Goal: Complete application form

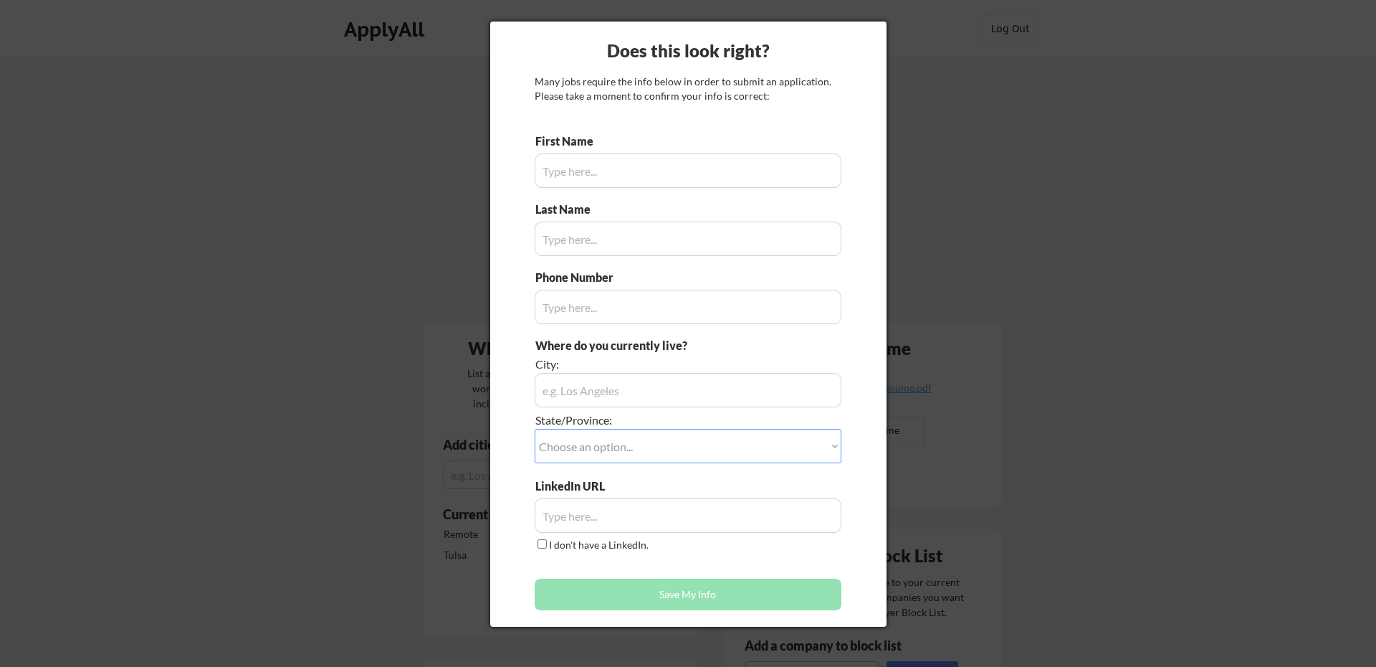
click at [932, 303] on div at bounding box center [688, 333] width 1376 height 667
click at [725, 182] on input "input" at bounding box center [688, 170] width 307 height 34
type input "Tre"
type input "Williams"
type input "773-962-7942"
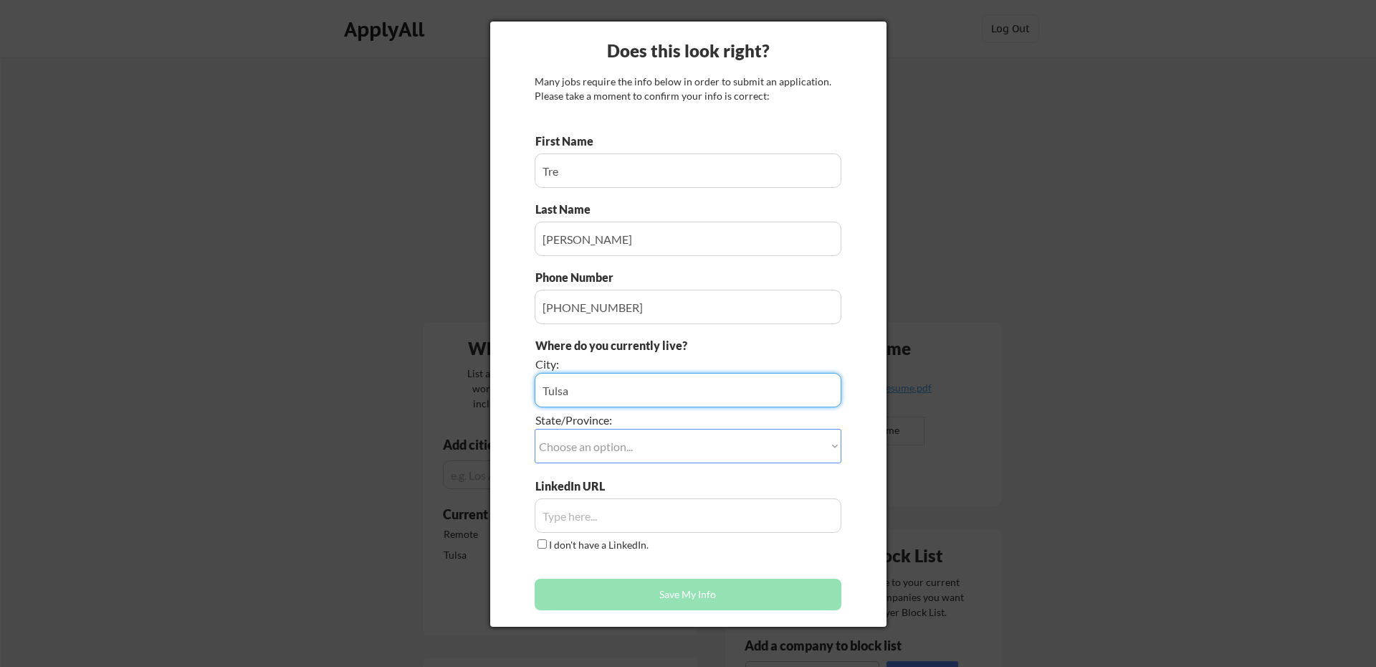
type input "Tulsa"
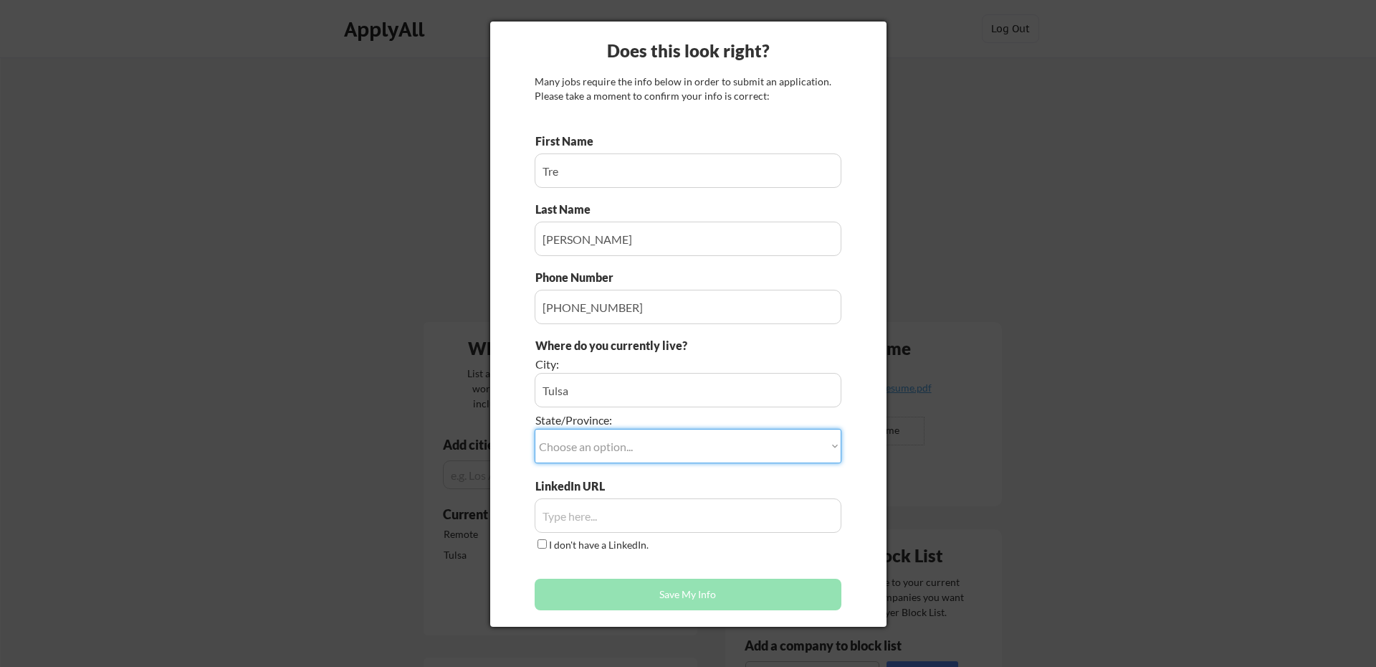
select select ""Oklahoma""
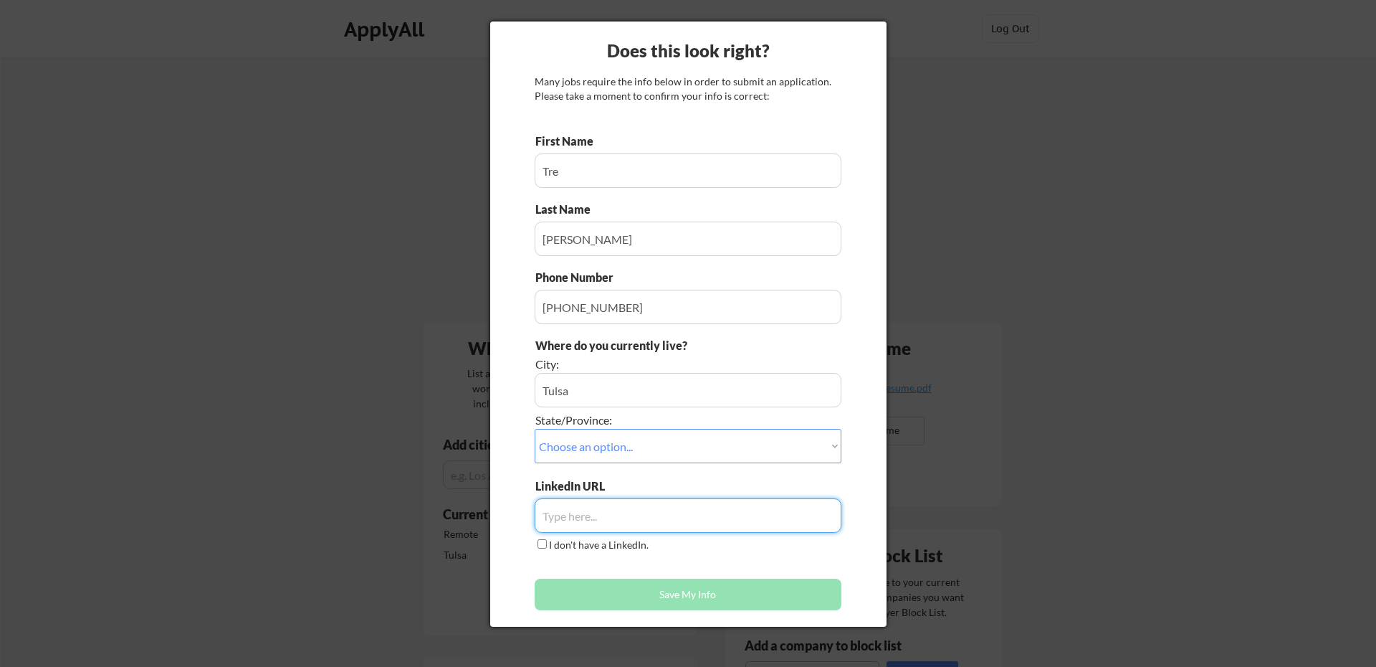
click at [603, 514] on input "input" at bounding box center [688, 515] width 307 height 34
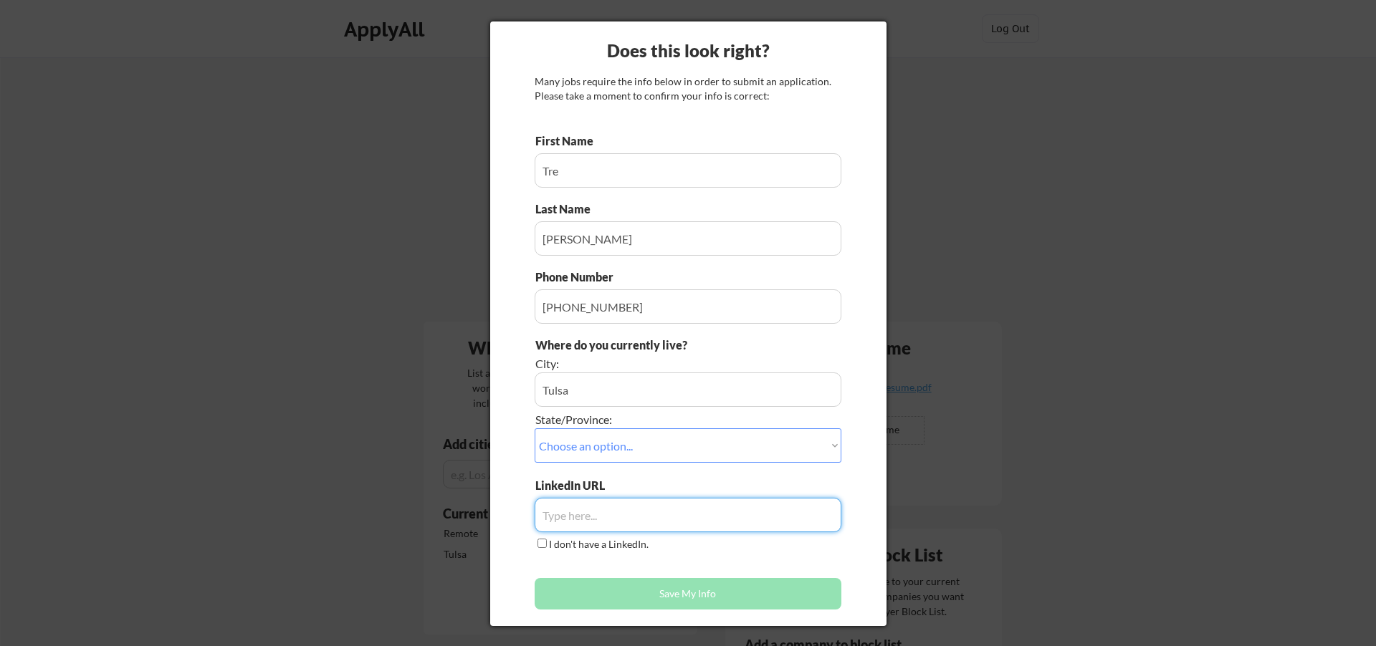
paste input "https://www.linkedin.com/in/treshaun-williams-89b6a7246/"
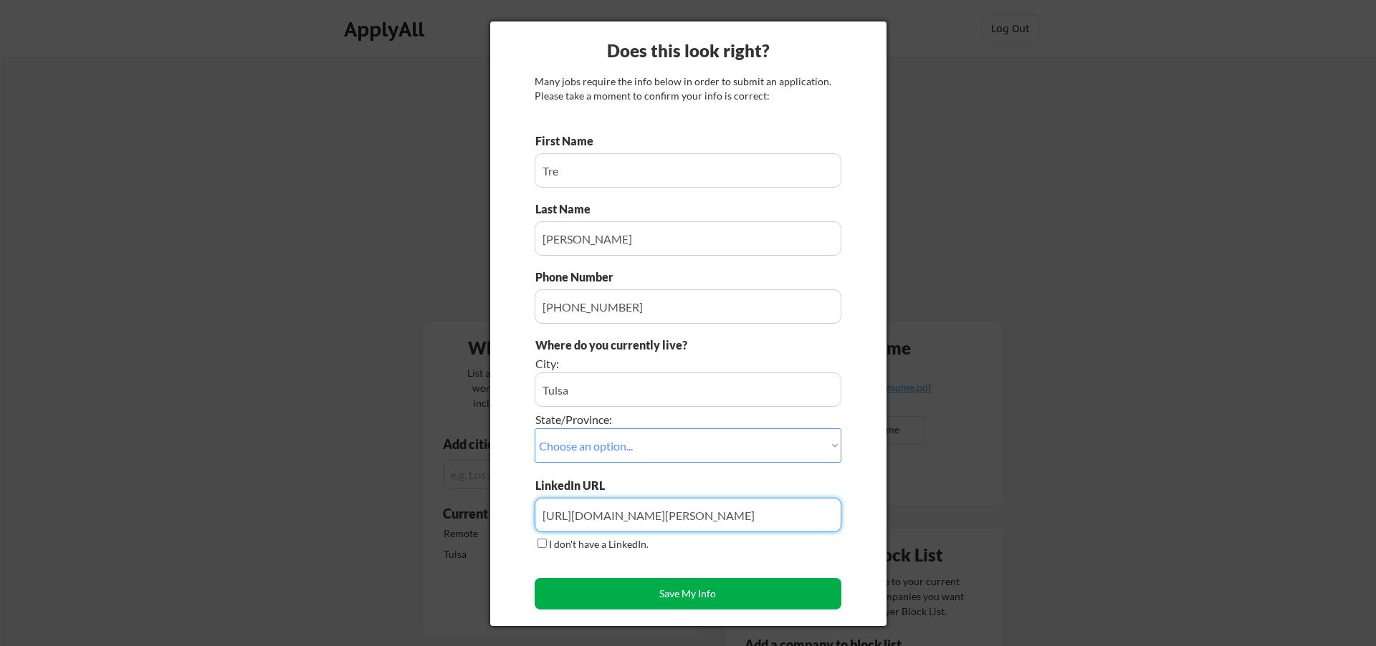
type input "https://www.linkedin.com/in/treshaun-williams-89b6a7246/"
click at [649, 594] on button "Save My Info" at bounding box center [688, 594] width 307 height 32
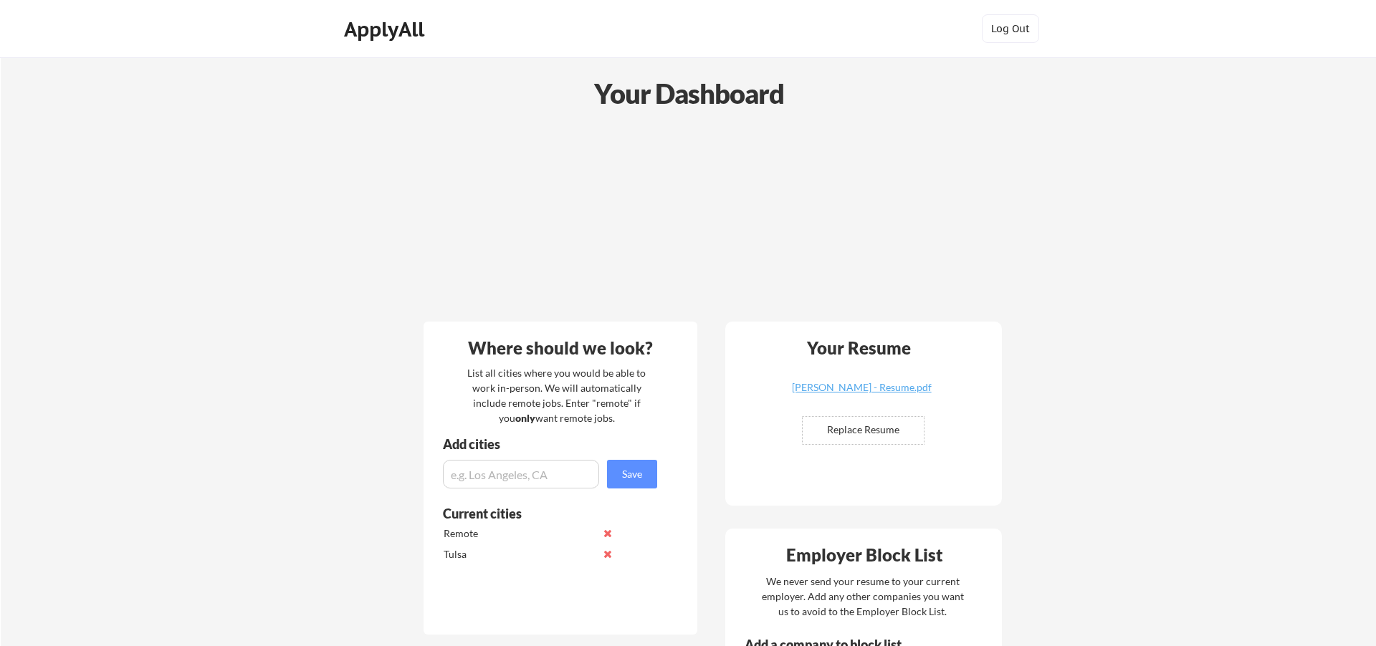
click at [404, 24] on div "ApplyAll" at bounding box center [386, 29] width 85 height 24
click at [399, 30] on div "ApplyAll" at bounding box center [386, 29] width 85 height 24
click at [401, 29] on div "ApplyAll" at bounding box center [386, 29] width 85 height 24
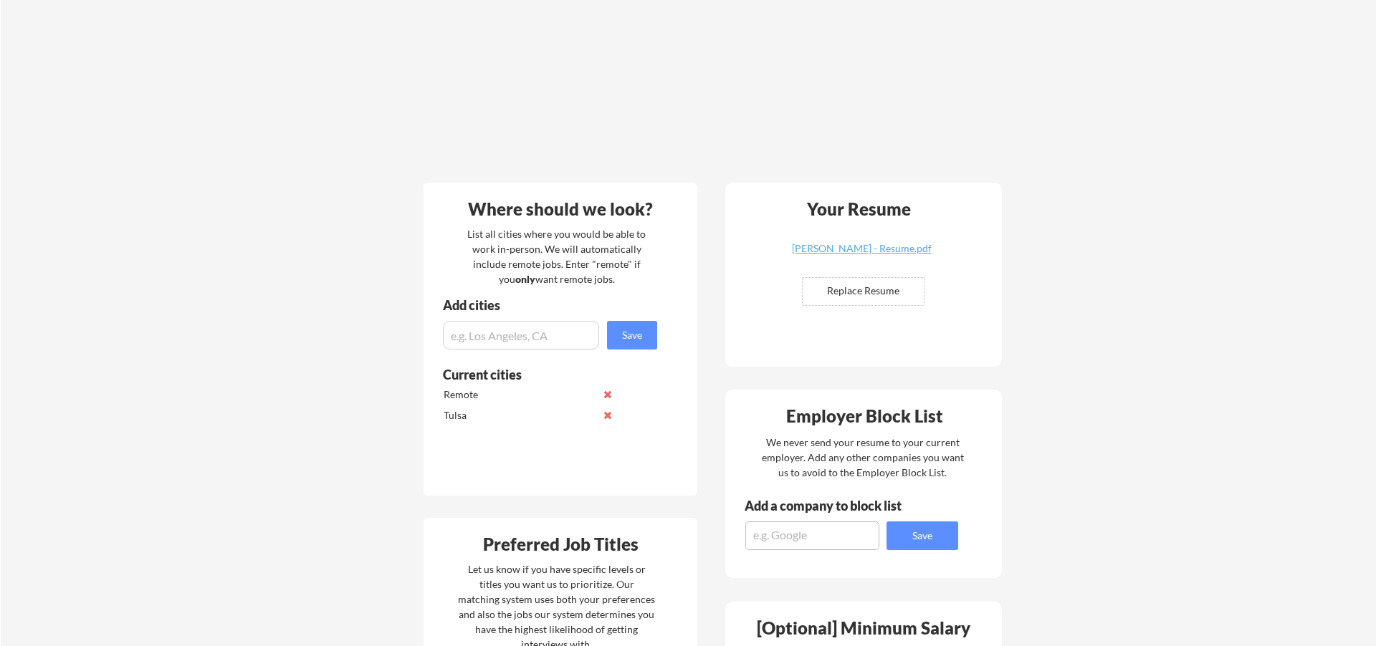
scroll to position [111, 0]
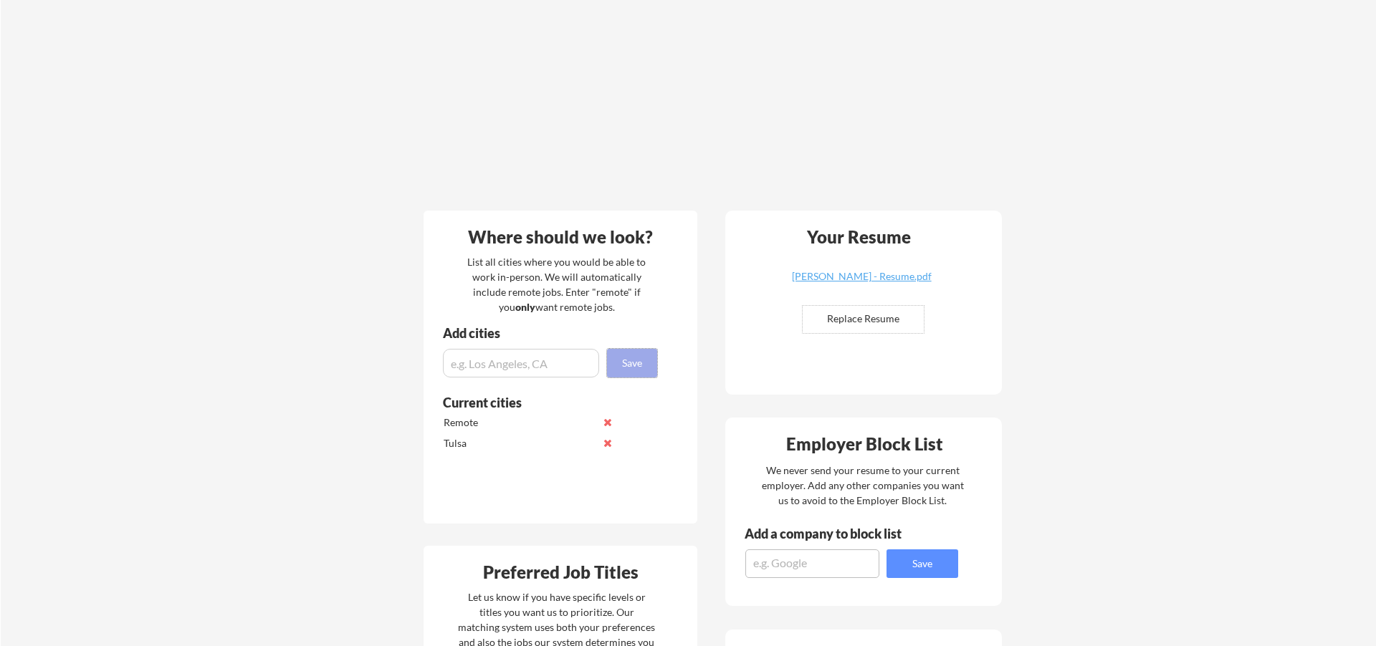
click at [632, 366] on button "Save" at bounding box center [632, 363] width 50 height 29
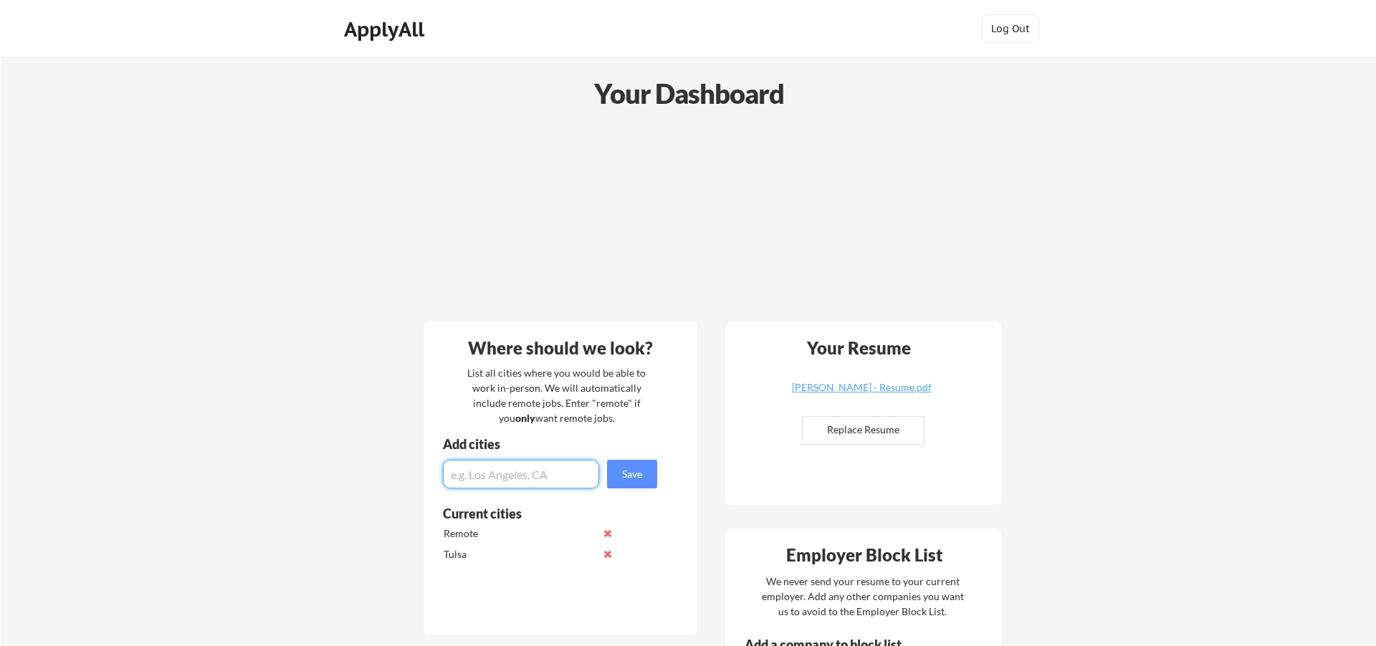
scroll to position [0, 0]
click at [715, 88] on div "Your Dashboard" at bounding box center [688, 93] width 1375 height 41
click at [409, 33] on div "ApplyAll" at bounding box center [386, 29] width 85 height 24
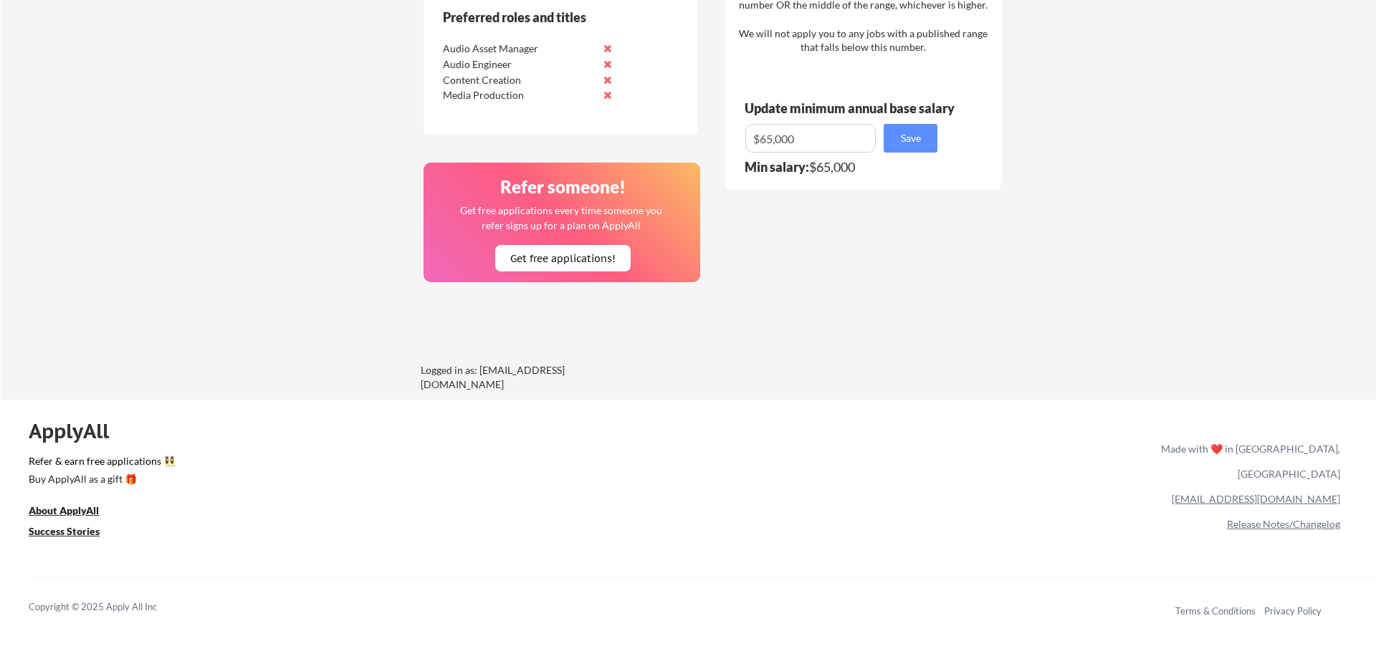
scroll to position [844, 0]
click at [57, 533] on u "Success Stories" at bounding box center [64, 531] width 71 height 12
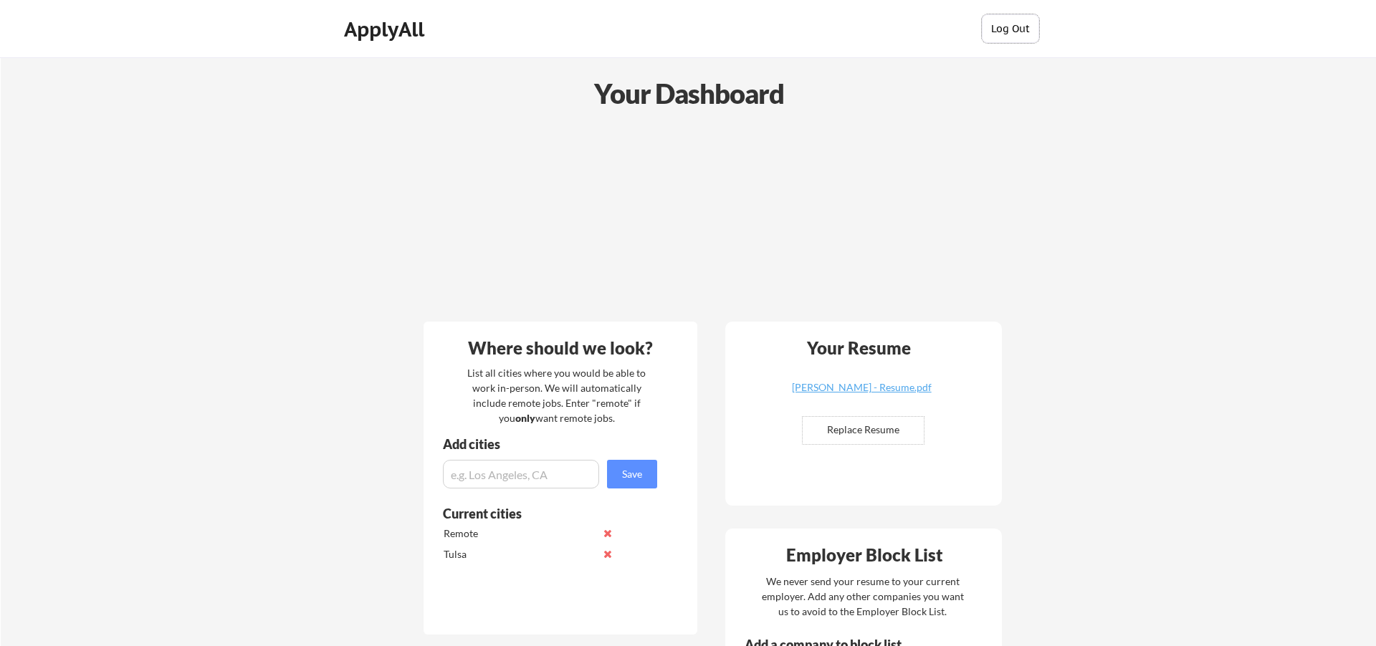
click at [1007, 30] on button "Log Out" at bounding box center [1010, 28] width 57 height 29
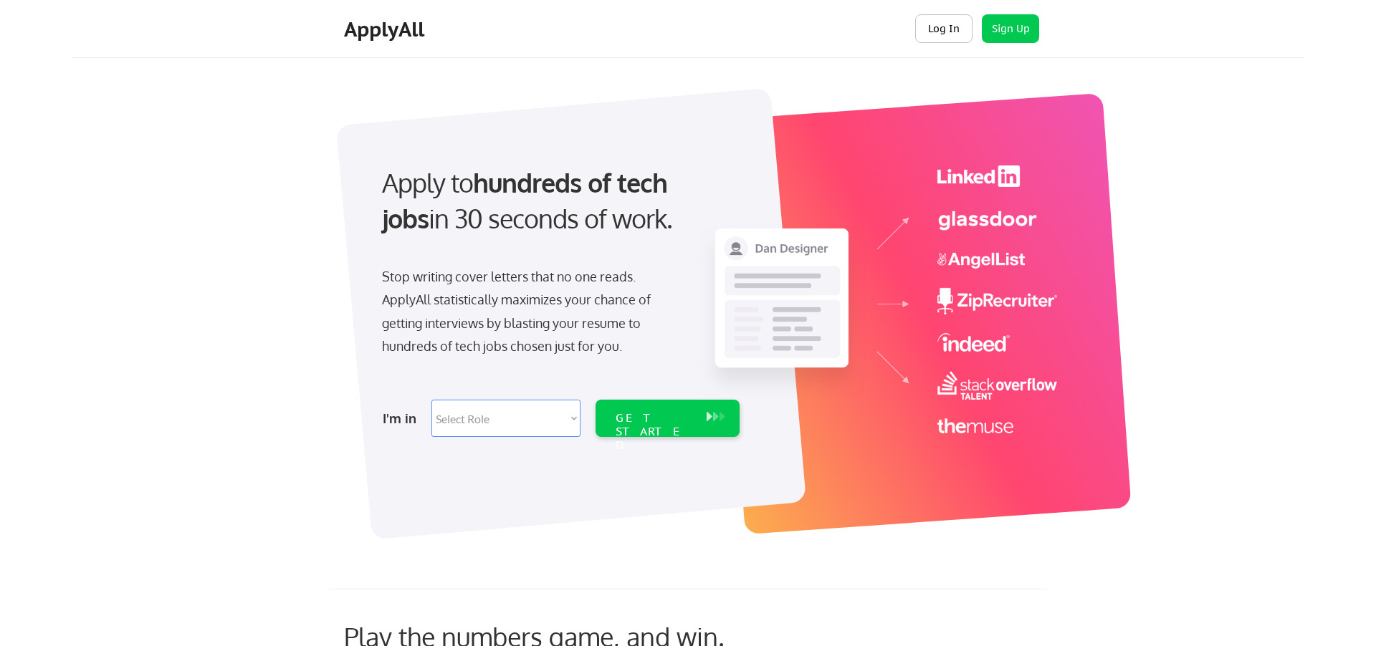
click at [960, 30] on button "Log In" at bounding box center [943, 28] width 57 height 29
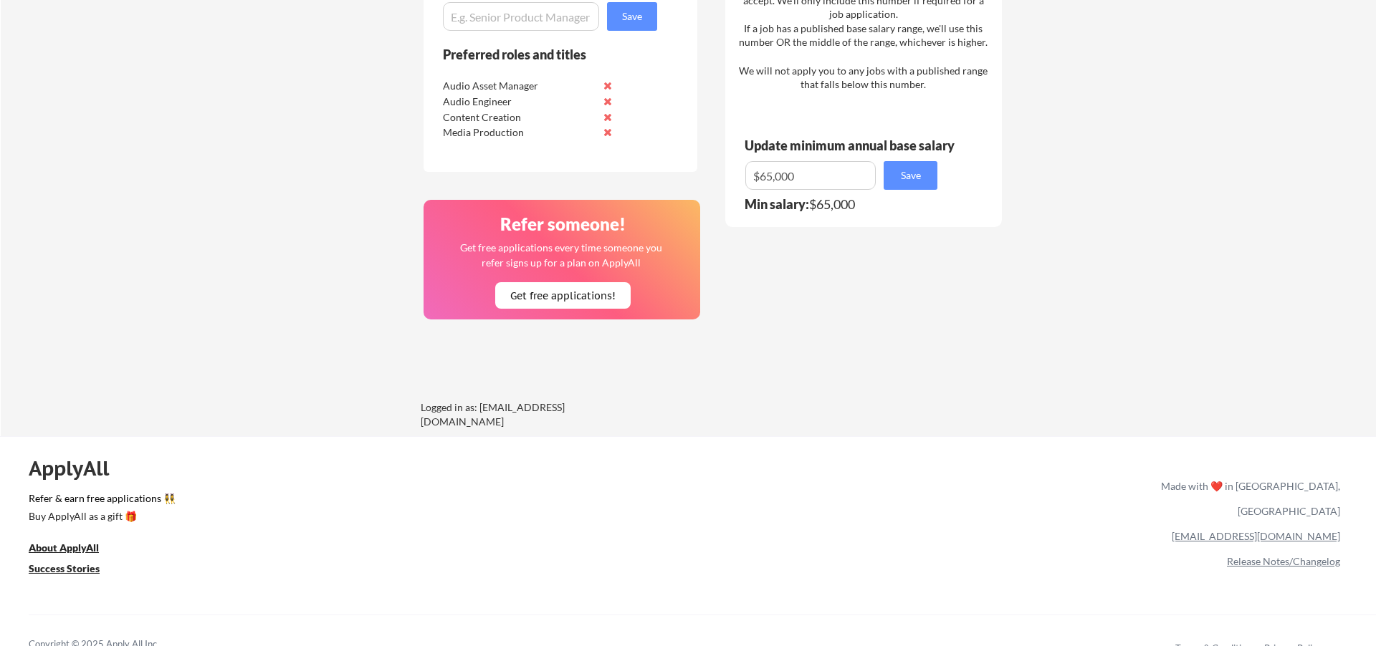
scroll to position [801, 0]
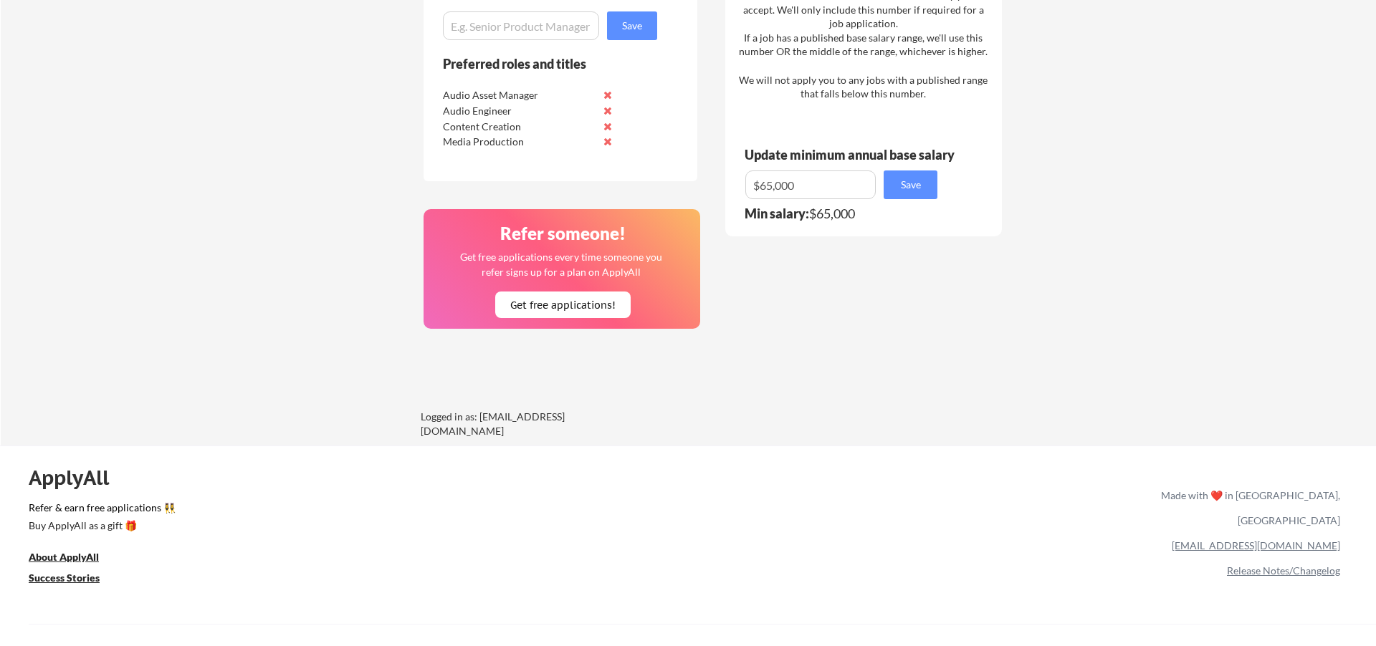
click at [1291, 540] on link "[EMAIL_ADDRESS][DOMAIN_NAME]" at bounding box center [1256, 546] width 168 height 12
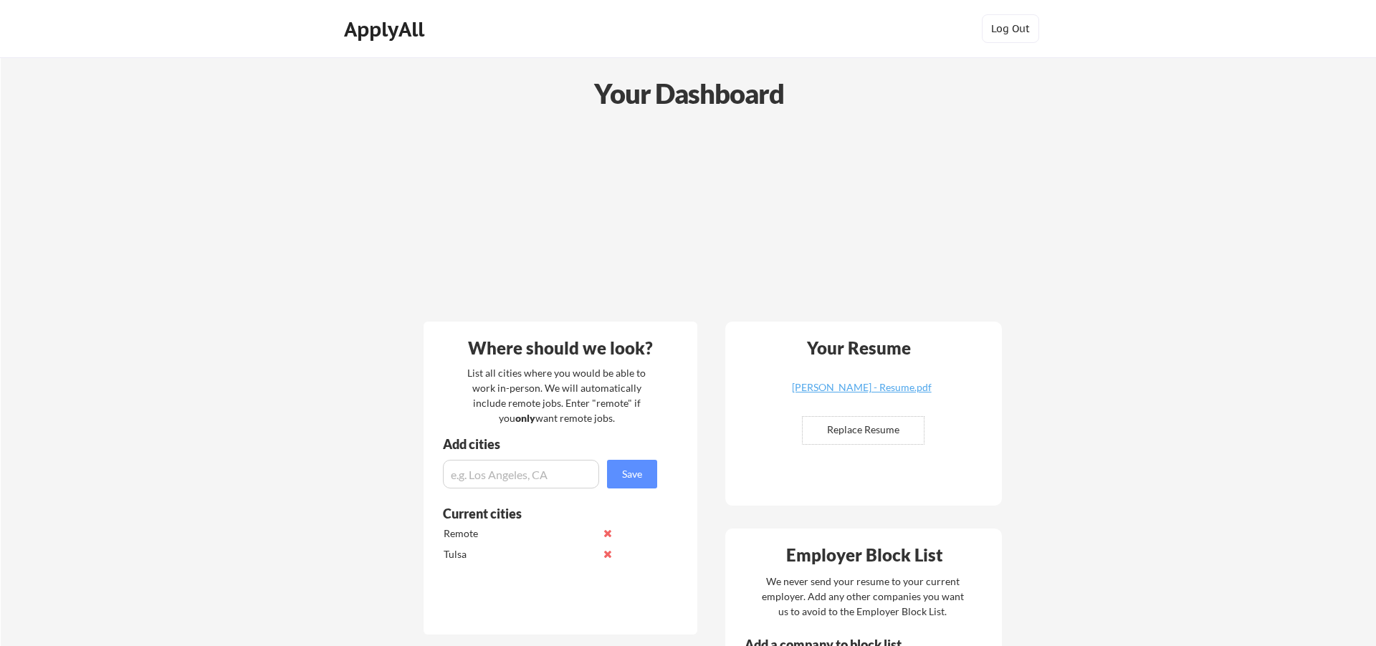
scroll to position [0, 0]
click at [635, 96] on div "Your Dashboard" at bounding box center [688, 93] width 1375 height 41
click at [409, 37] on div "ApplyAll" at bounding box center [386, 29] width 85 height 24
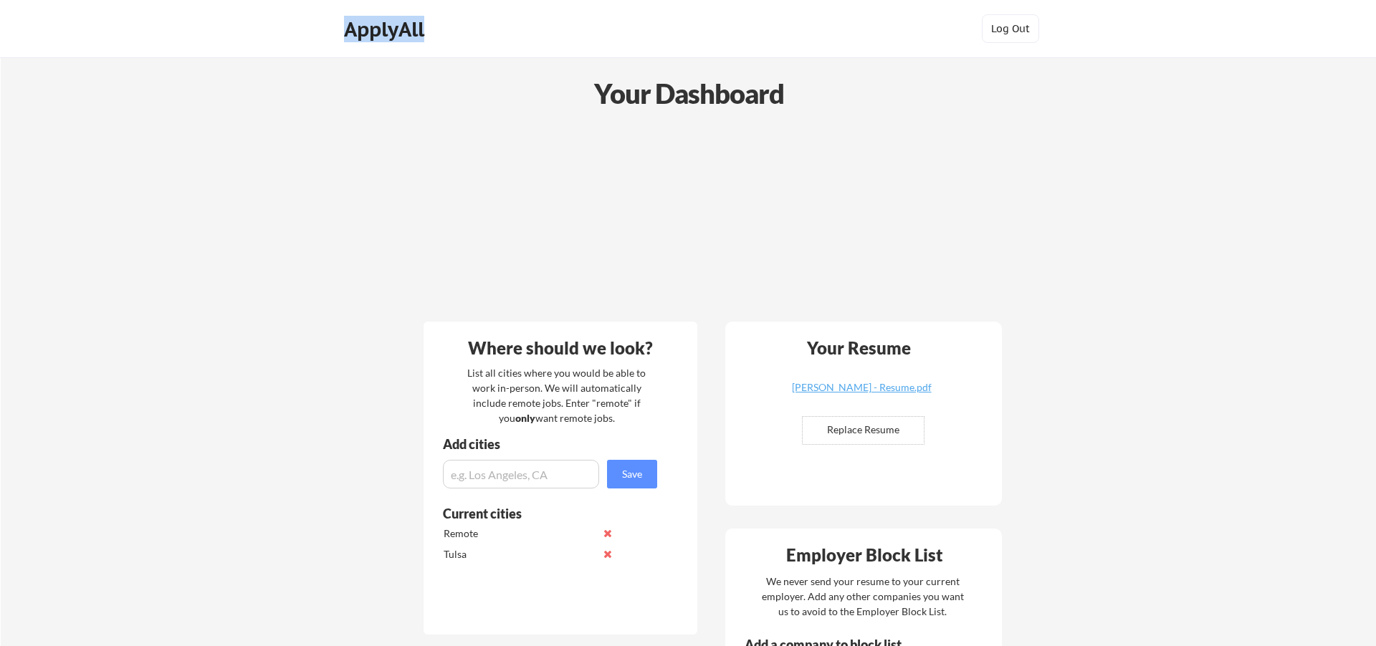
click at [409, 37] on div "ApplyAll" at bounding box center [386, 29] width 85 height 24
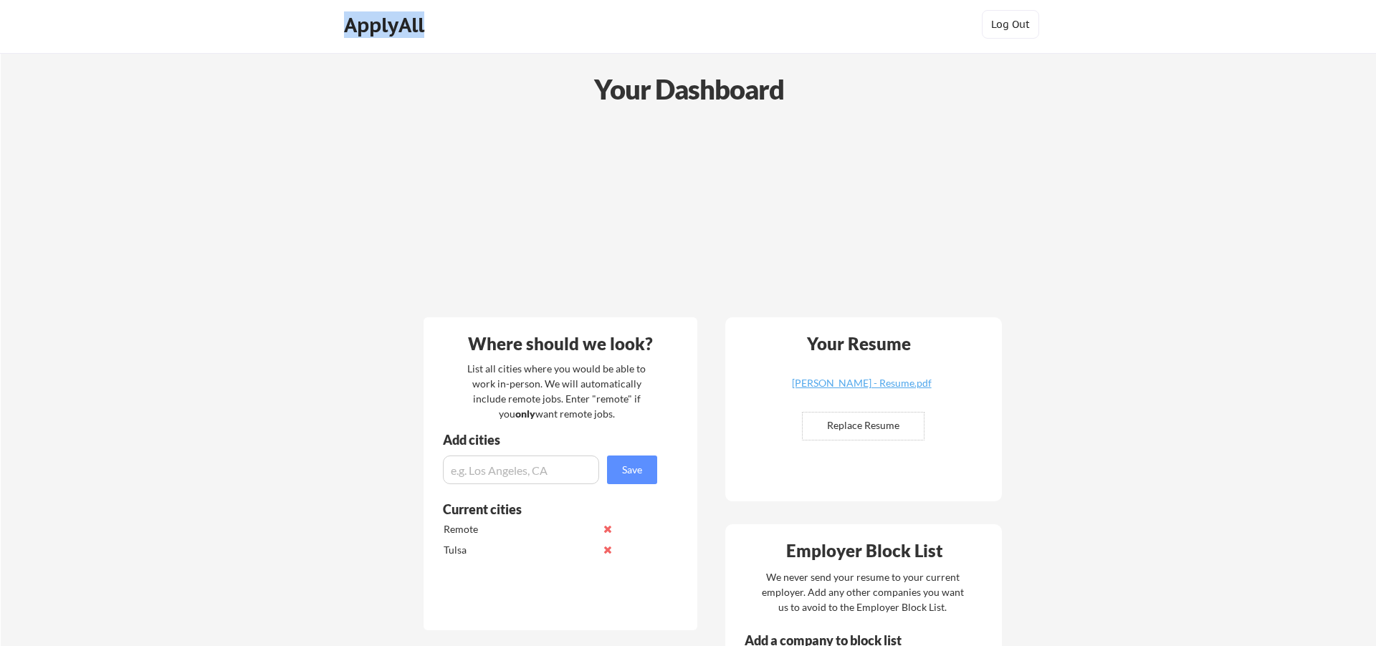
scroll to position [1, 0]
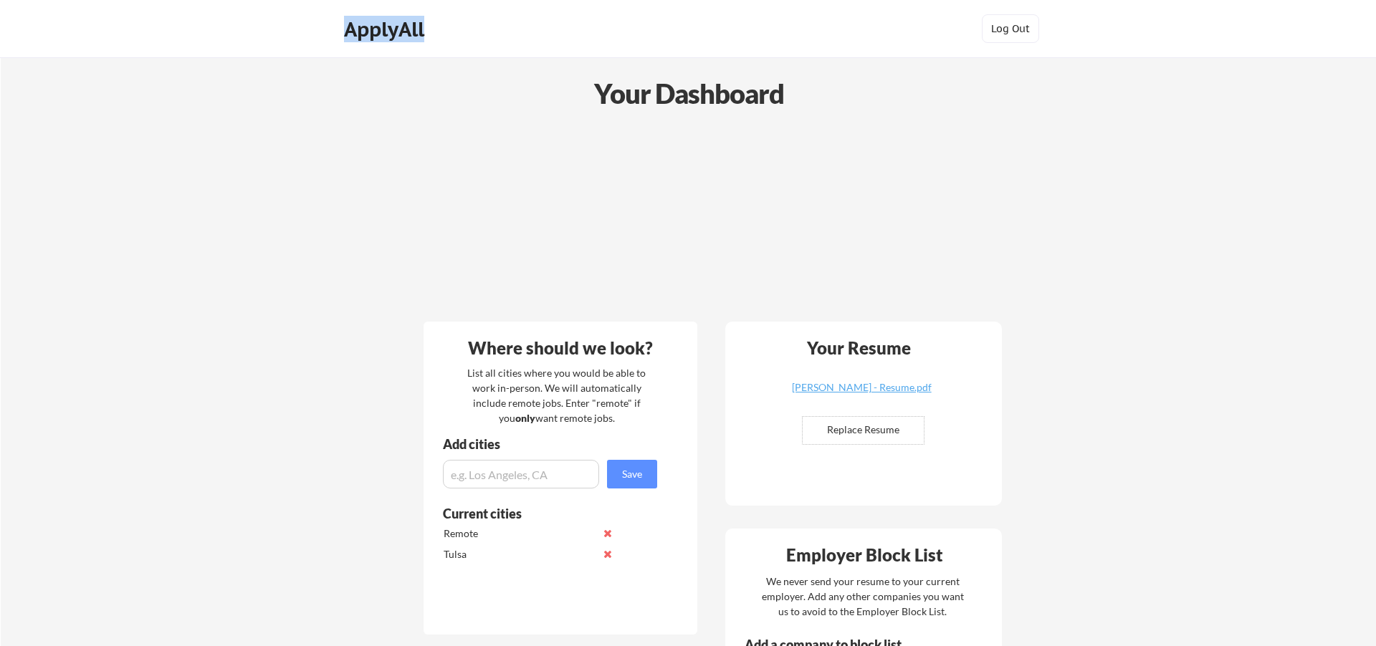
click at [399, 25] on div "ApplyAll" at bounding box center [386, 29] width 85 height 24
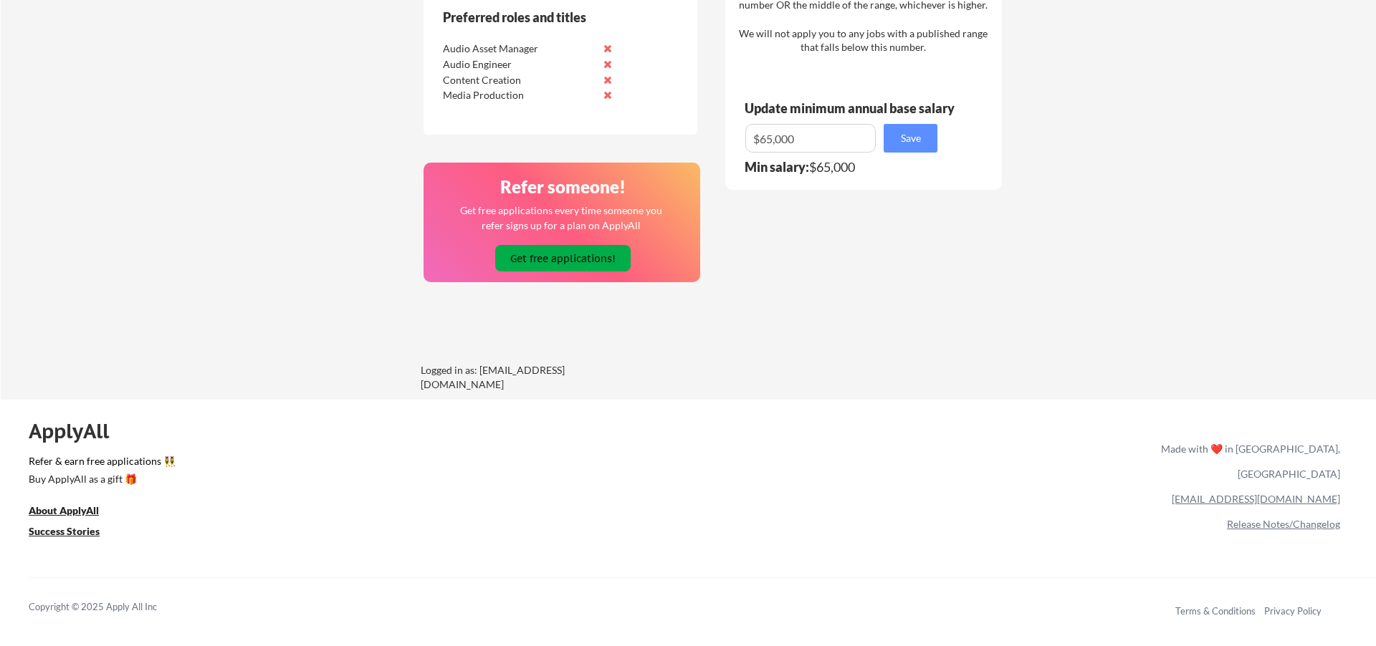
scroll to position [844, 0]
click at [587, 264] on button "Get free applications!" at bounding box center [562, 258] width 135 height 27
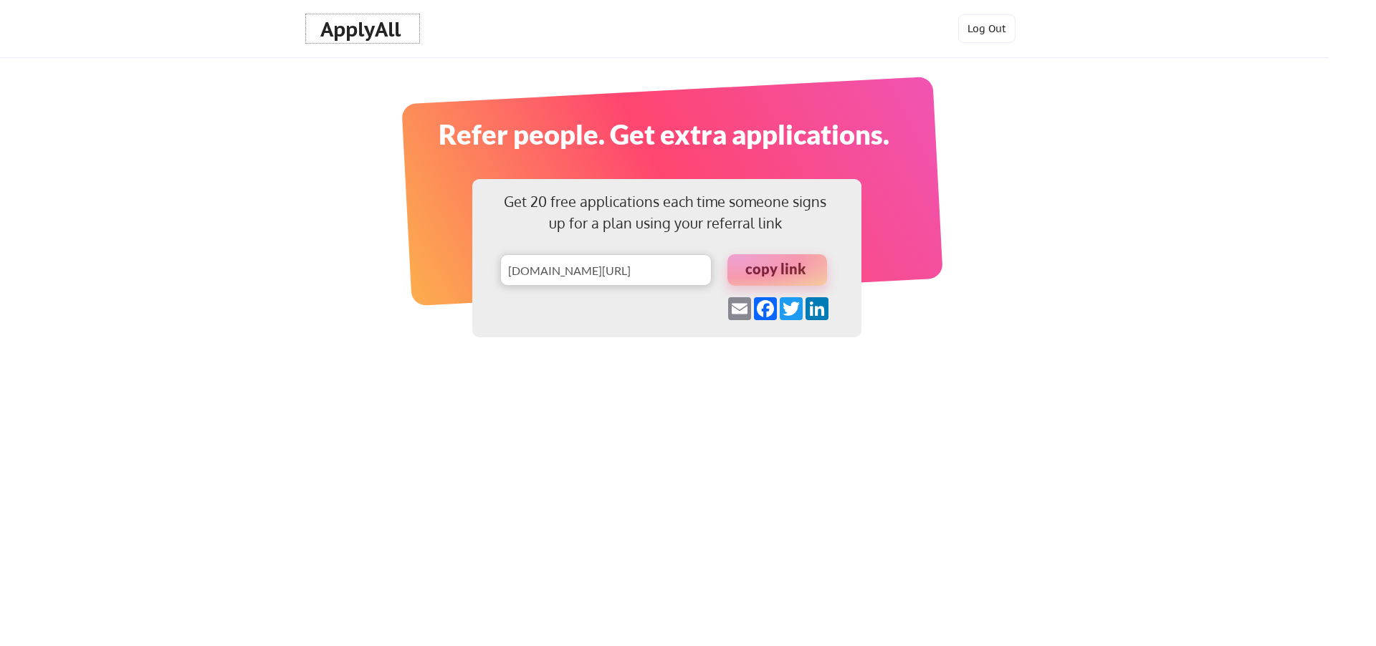
click at [345, 25] on div "ApplyAll" at bounding box center [362, 29] width 85 height 24
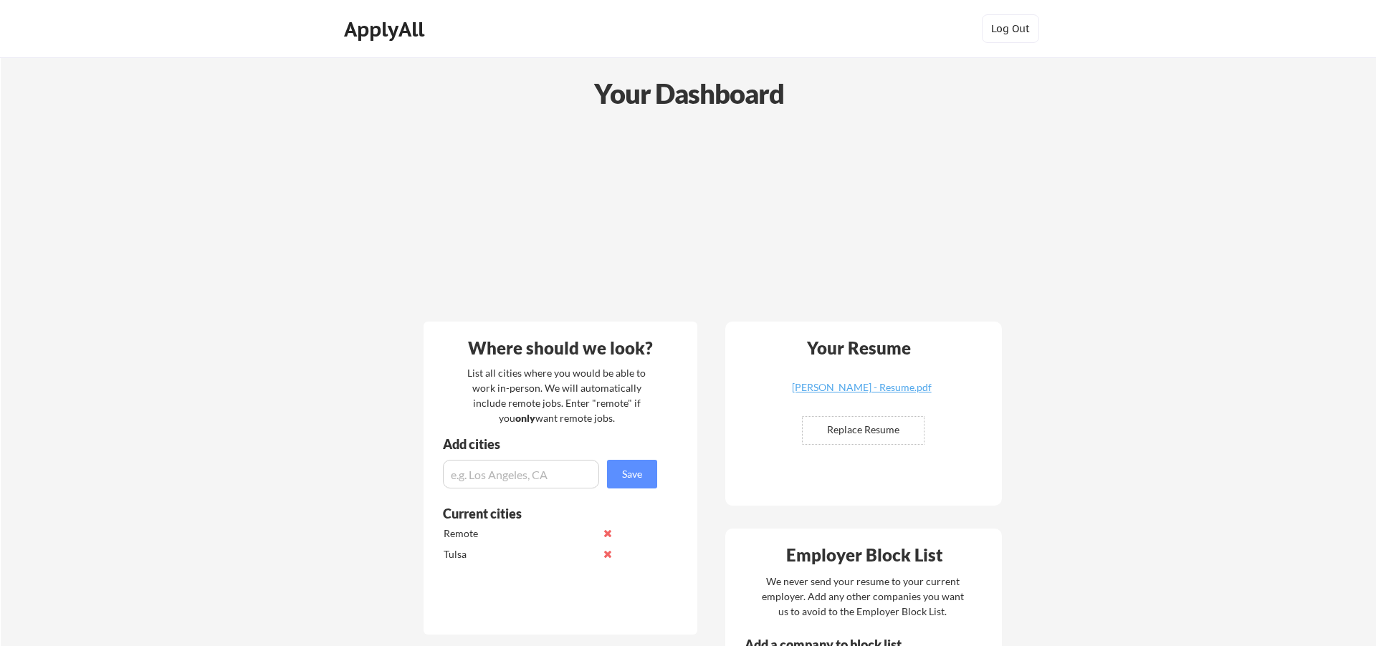
click at [616, 92] on div "Your Dashboard" at bounding box center [688, 93] width 1375 height 41
click at [406, 34] on div "ApplyAll" at bounding box center [386, 29] width 85 height 24
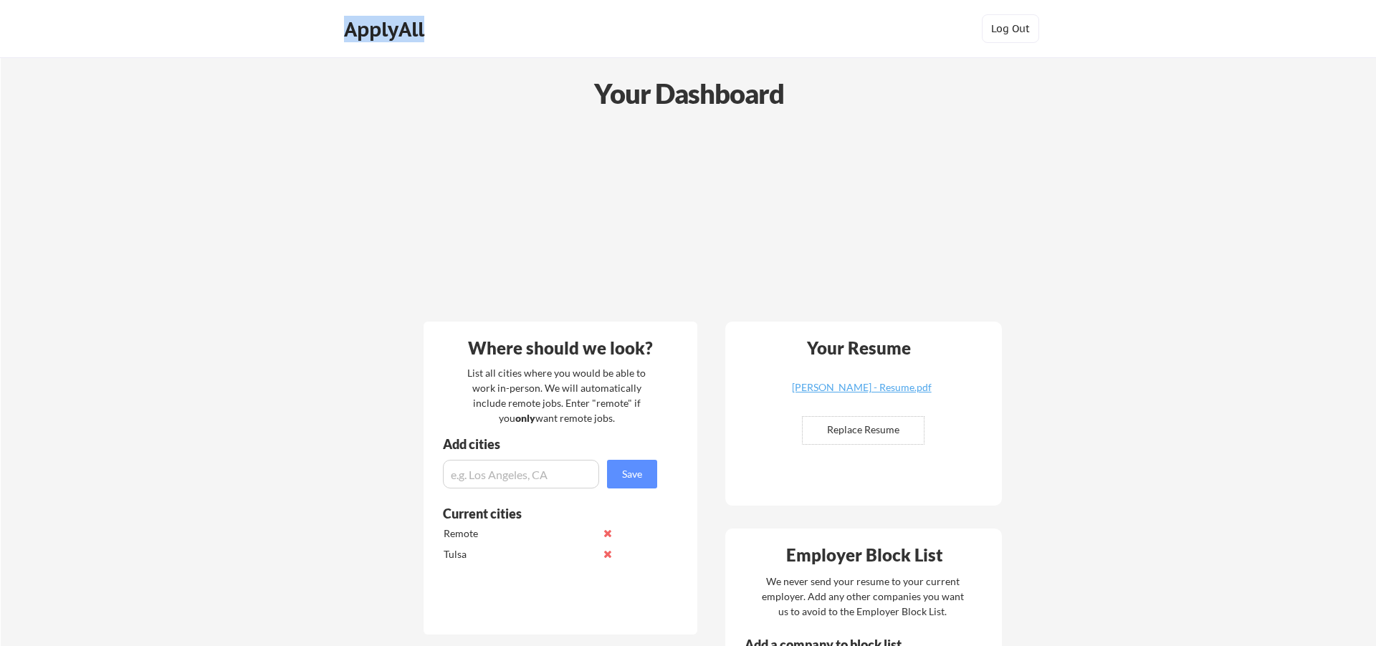
click at [406, 34] on div "ApplyAll" at bounding box center [386, 29] width 85 height 24
click at [404, 32] on div "ApplyAll" at bounding box center [386, 29] width 85 height 24
click at [1024, 29] on button "Log Out" at bounding box center [1010, 28] width 57 height 29
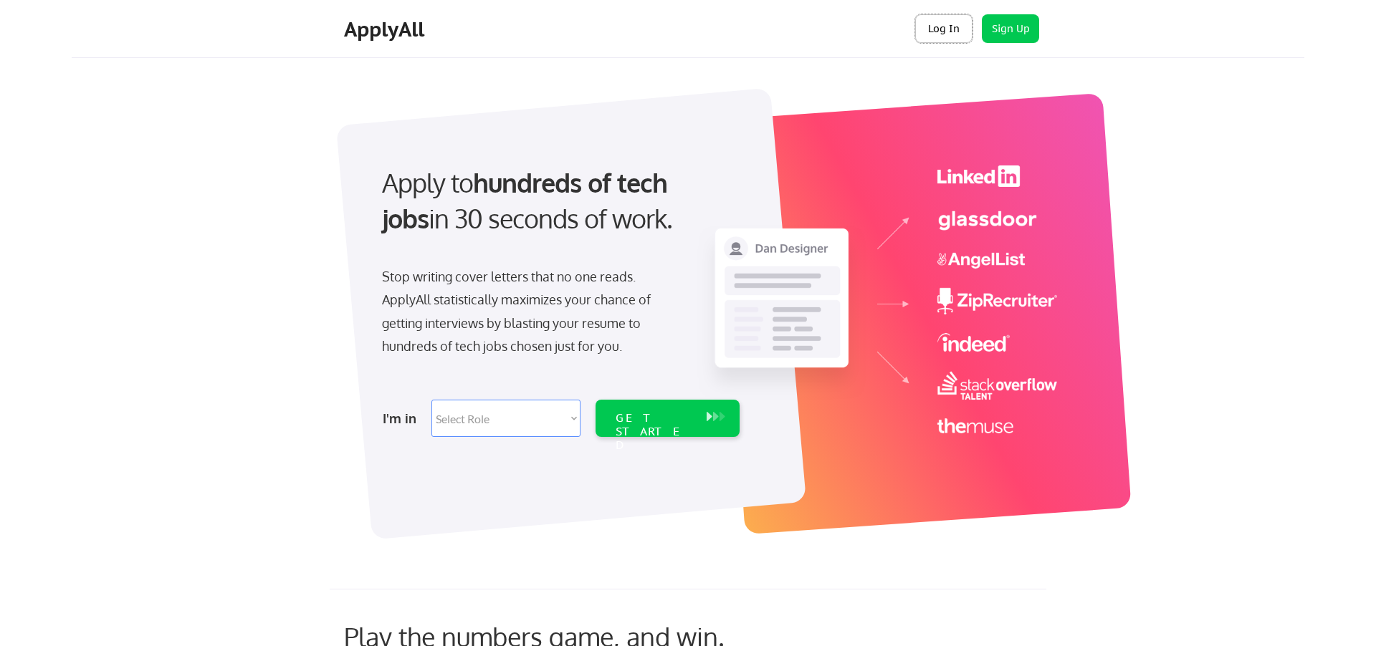
click at [940, 28] on button "Log In" at bounding box center [943, 28] width 57 height 29
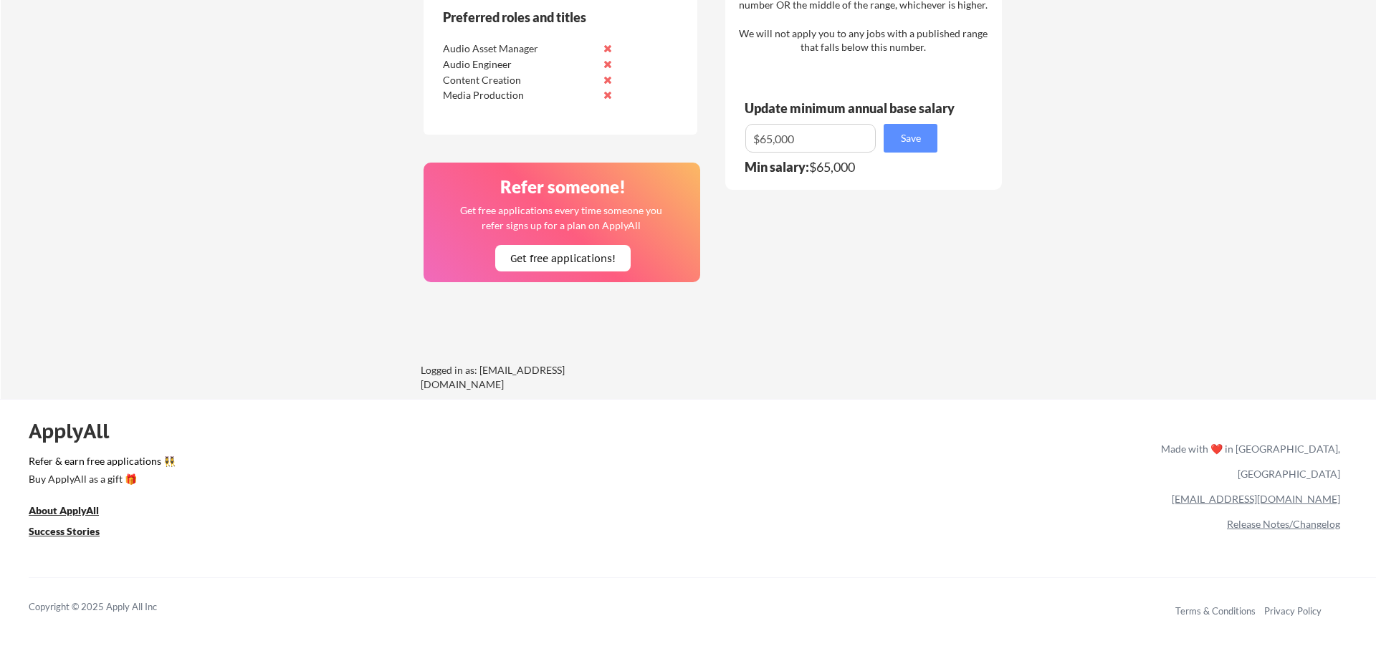
scroll to position [843, 0]
click at [82, 512] on u "About ApplyAll" at bounding box center [64, 512] width 70 height 12
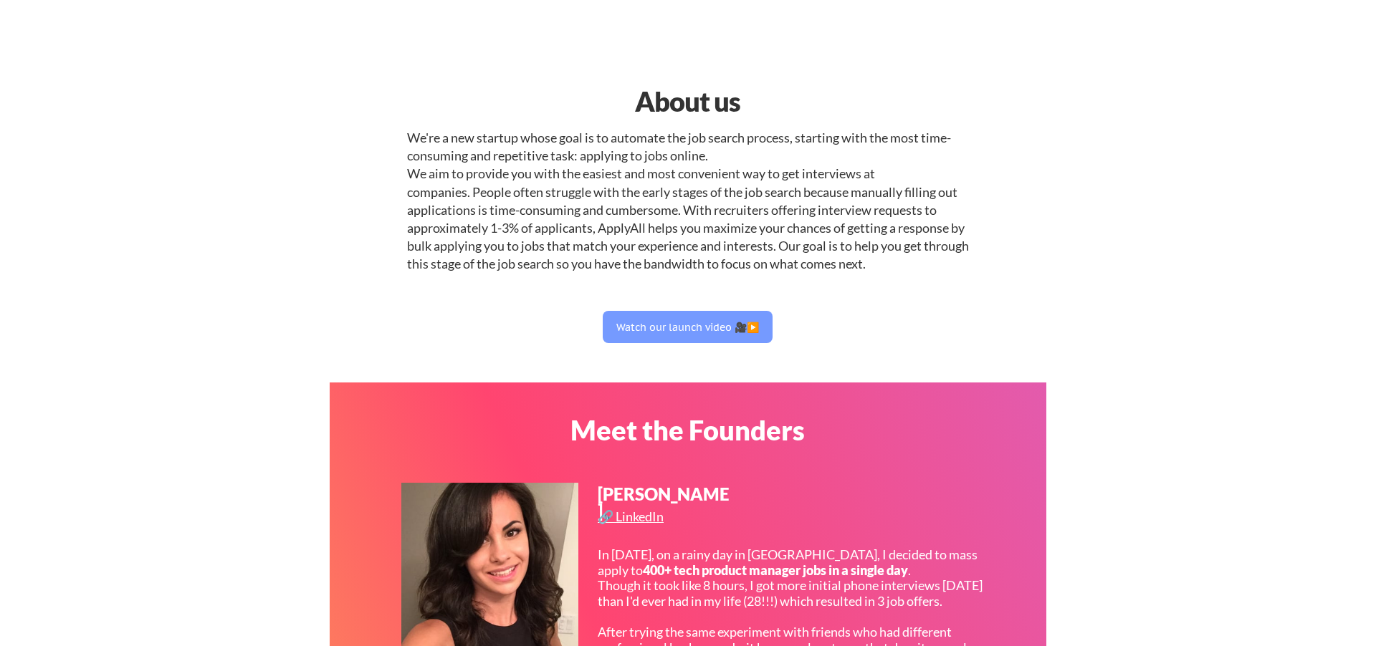
select select ""marketing___comms""
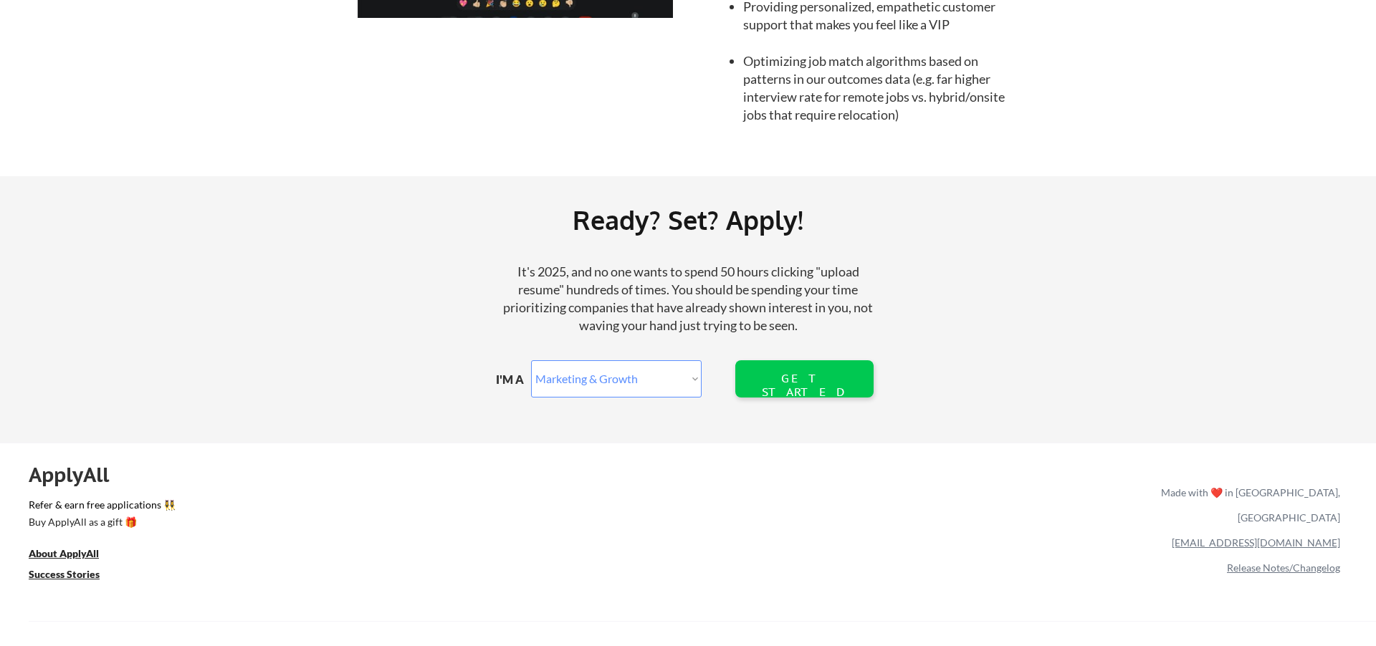
scroll to position [1544, 0]
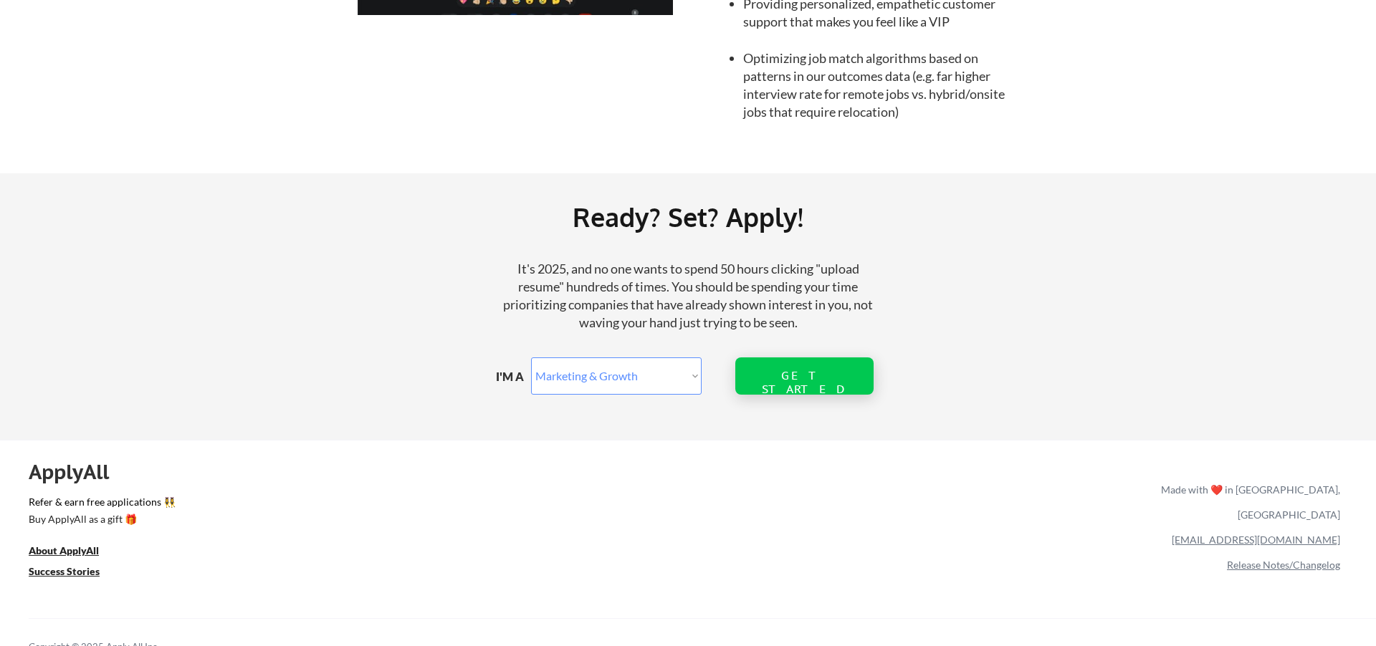
click at [759, 376] on div "GET STARTED" at bounding box center [804, 382] width 92 height 27
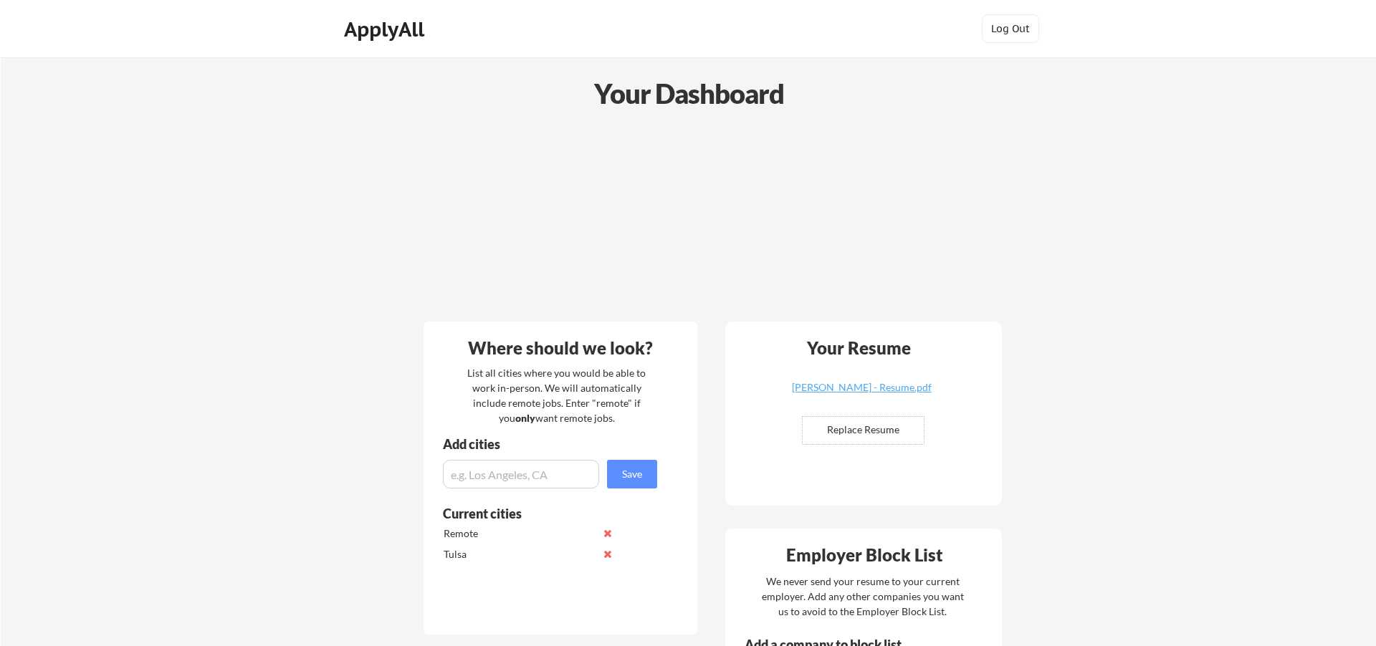
click at [765, 92] on div "Your Dashboard" at bounding box center [688, 93] width 1375 height 41
click at [998, 30] on button "Log Out" at bounding box center [1010, 28] width 57 height 29
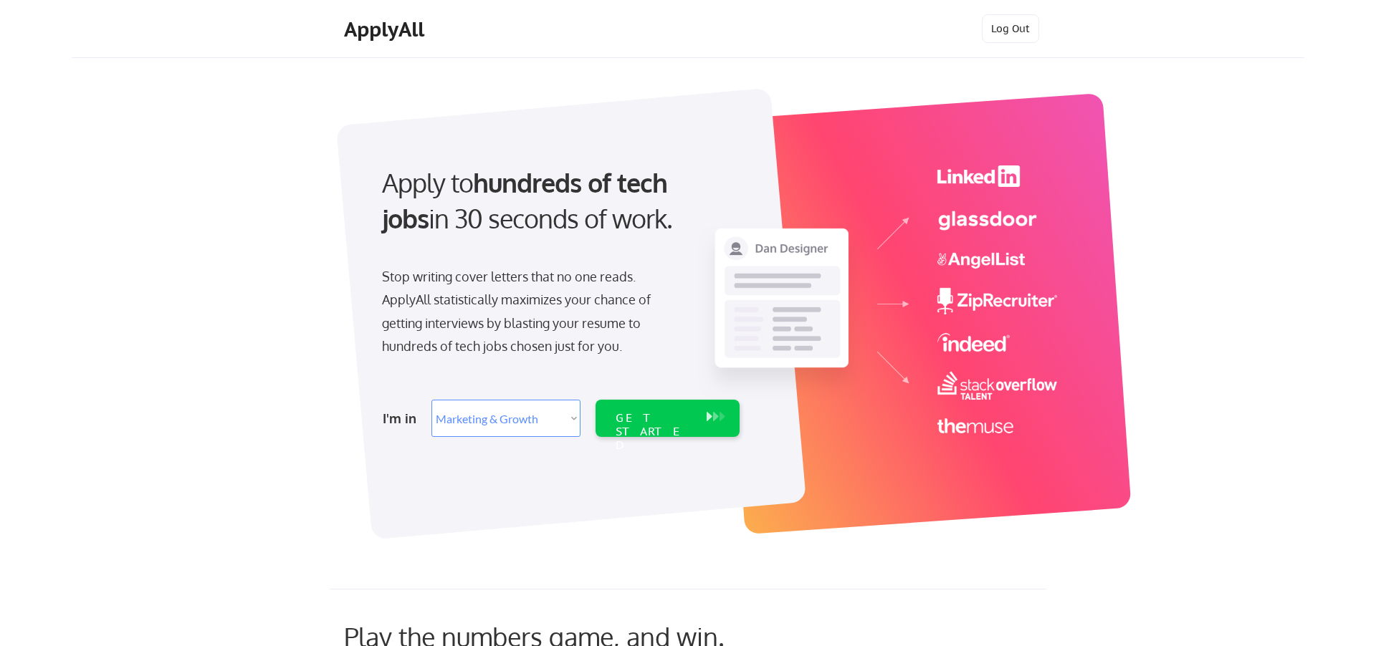
select select ""marketing___comms""
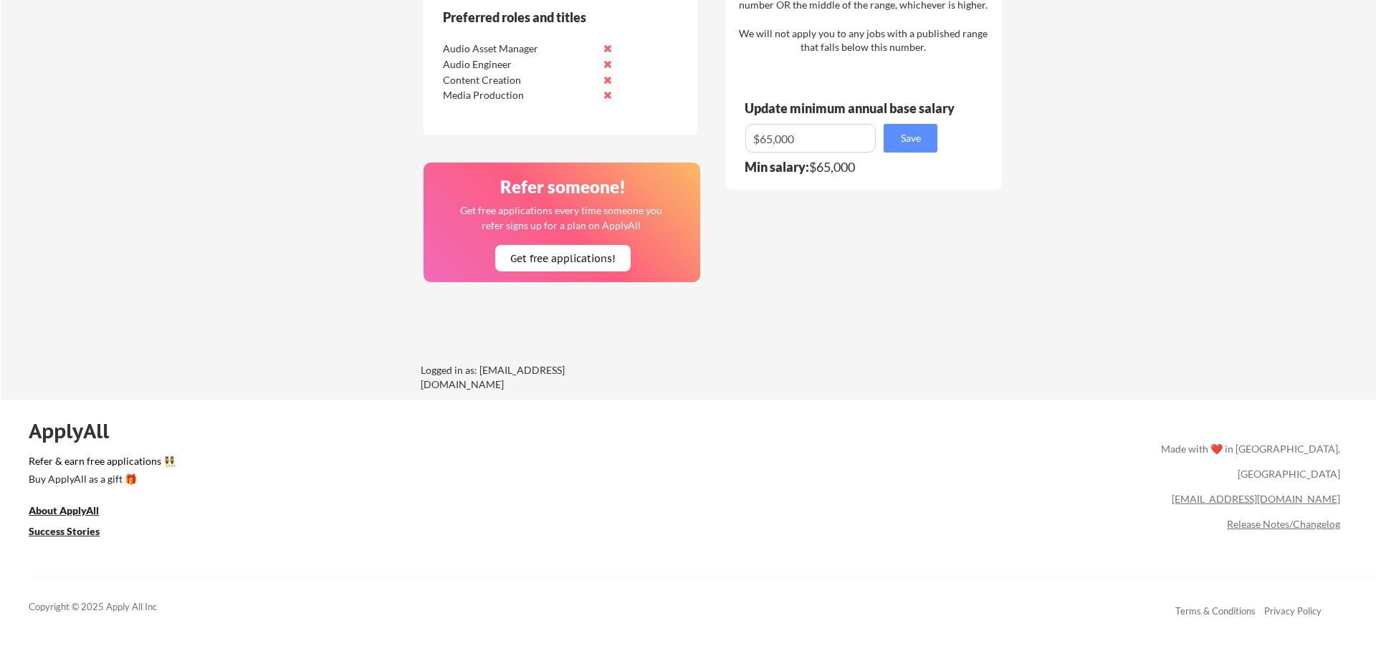
scroll to position [844, 0]
click at [1262, 447] on div "Made with ❤️ in [GEOGRAPHIC_DATA], [GEOGRAPHIC_DATA]" at bounding box center [1247, 461] width 185 height 50
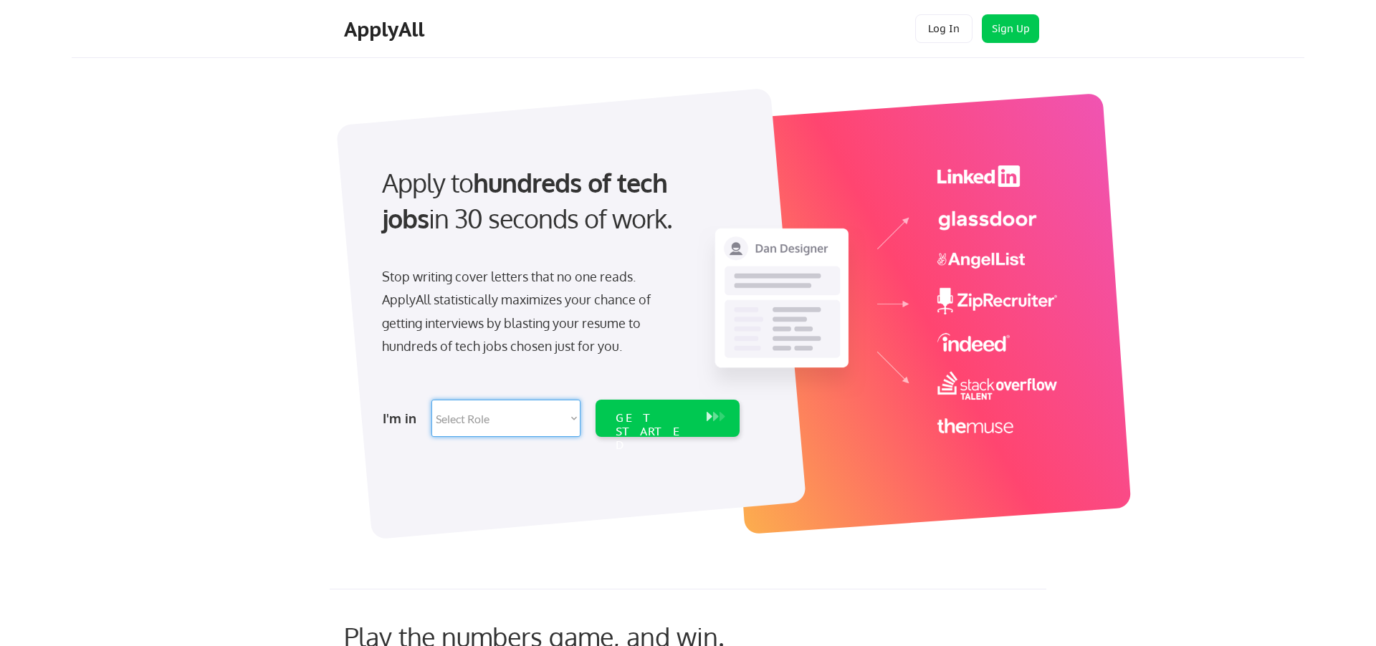
select select ""technical_project_program_mgmt""
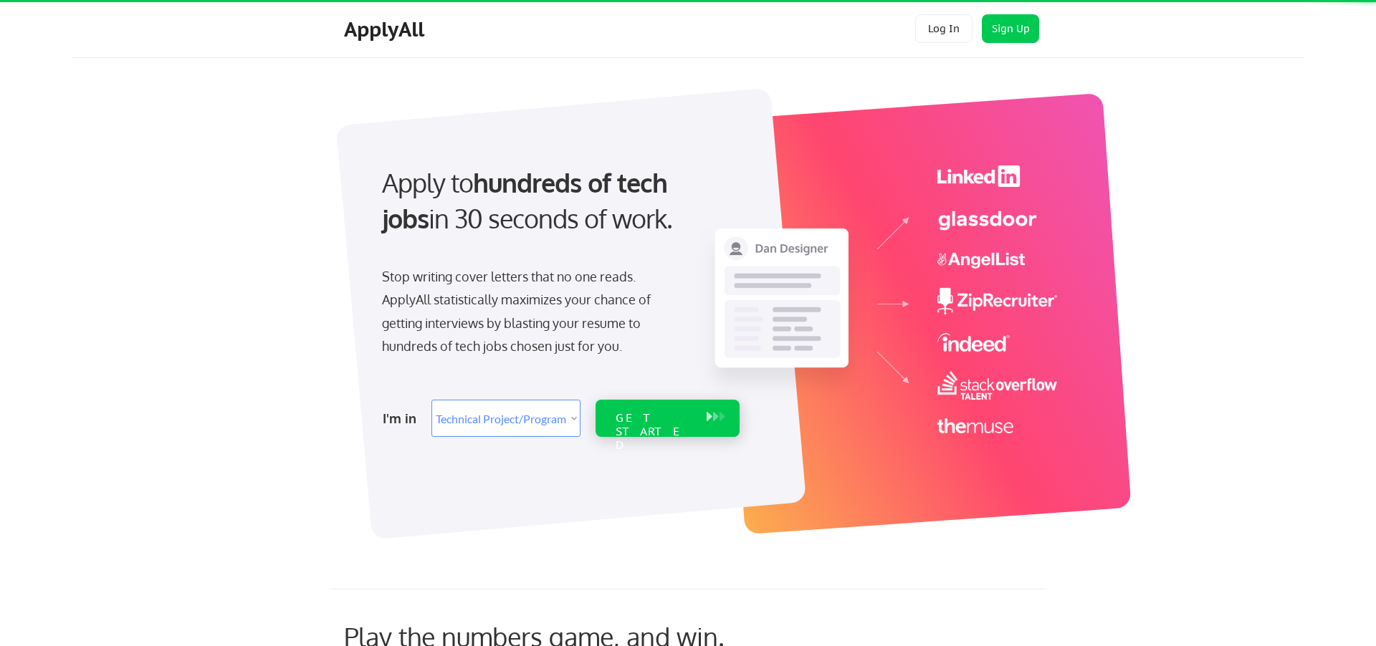
click at [638, 424] on div "GET STARTED" at bounding box center [654, 432] width 77 height 42
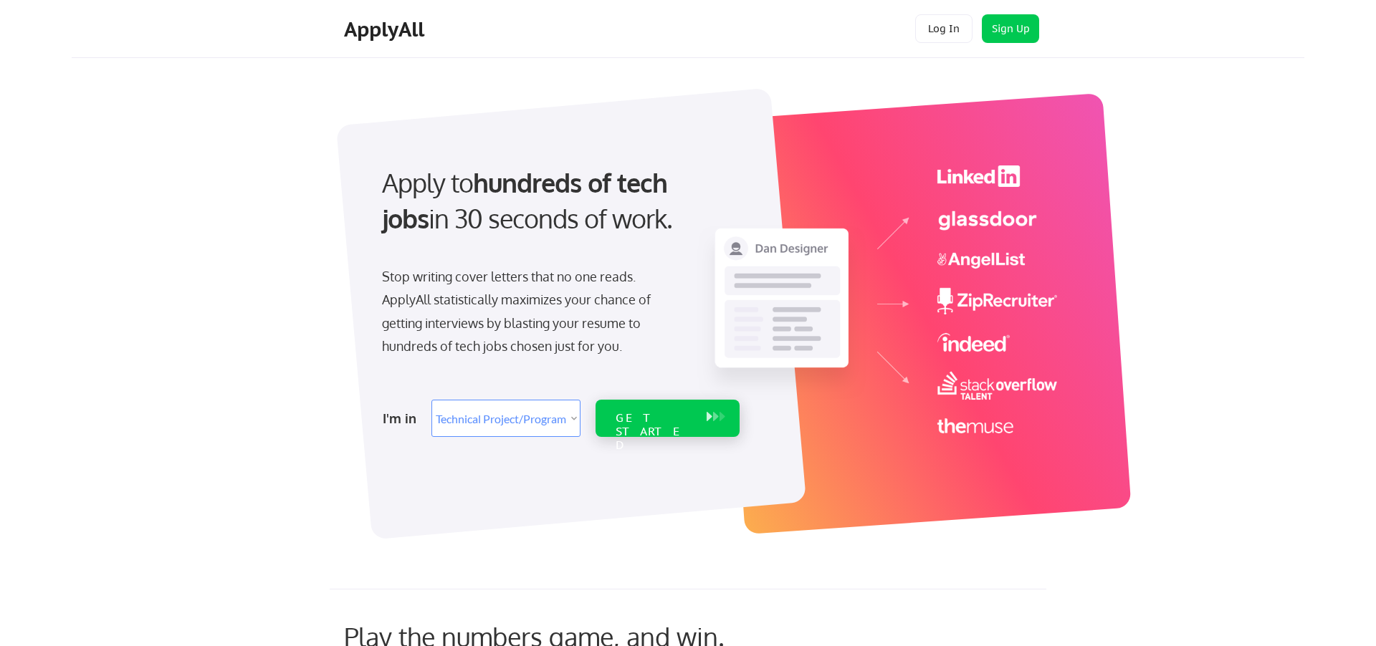
scroll to position [0, 1]
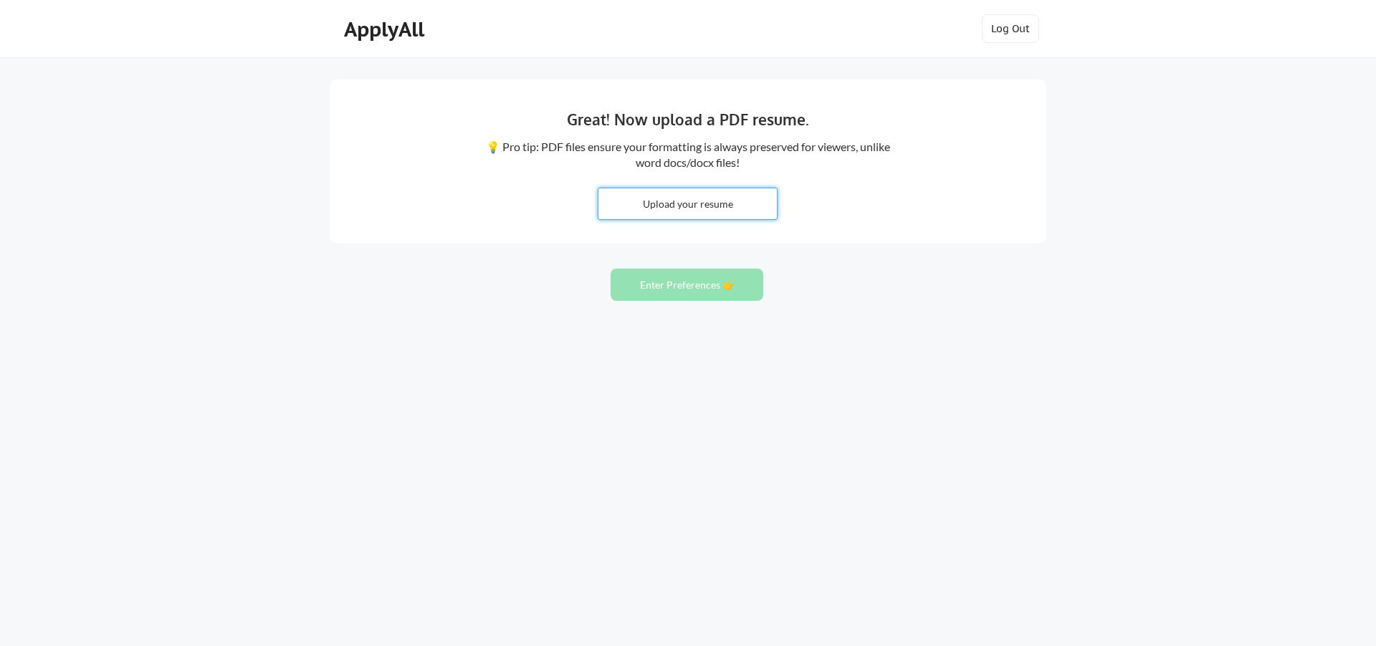
click at [710, 206] on input "file" at bounding box center [687, 204] width 178 height 31
type input "C:\fakepath\Treshaun Williams - Resume.pdf"
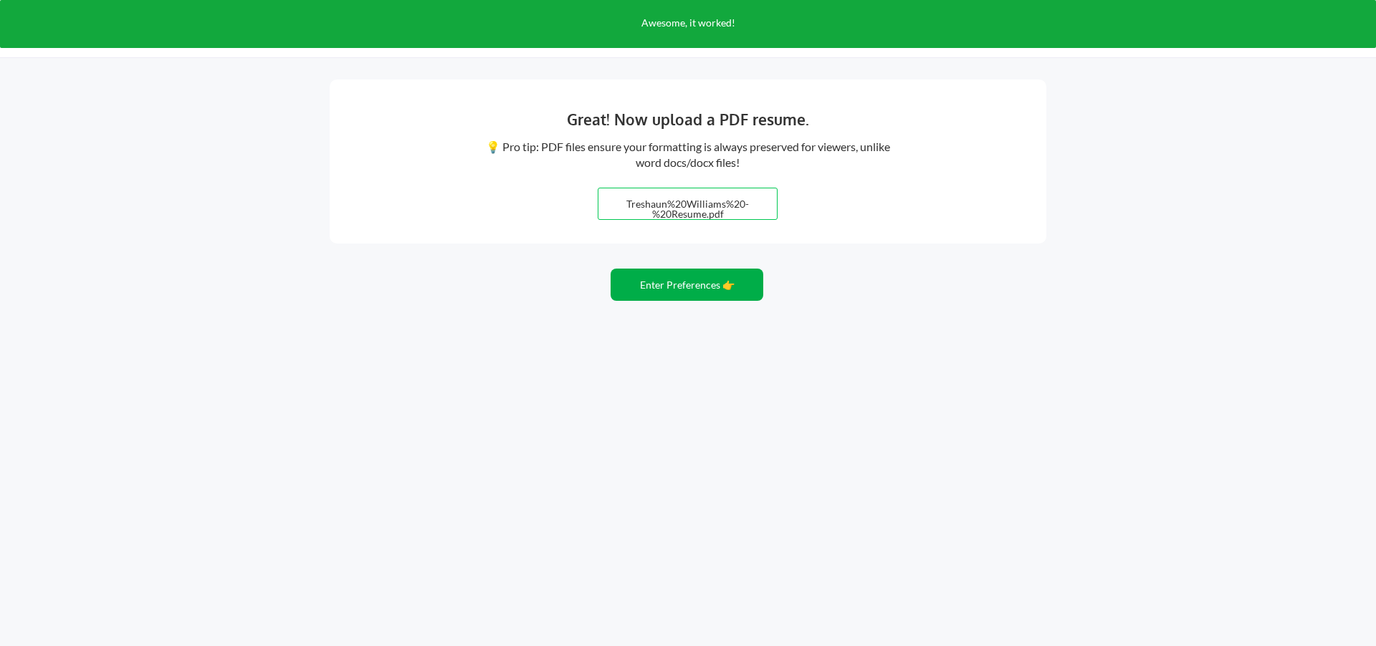
click at [671, 277] on button "Enter Preferences 👉" at bounding box center [687, 285] width 153 height 32
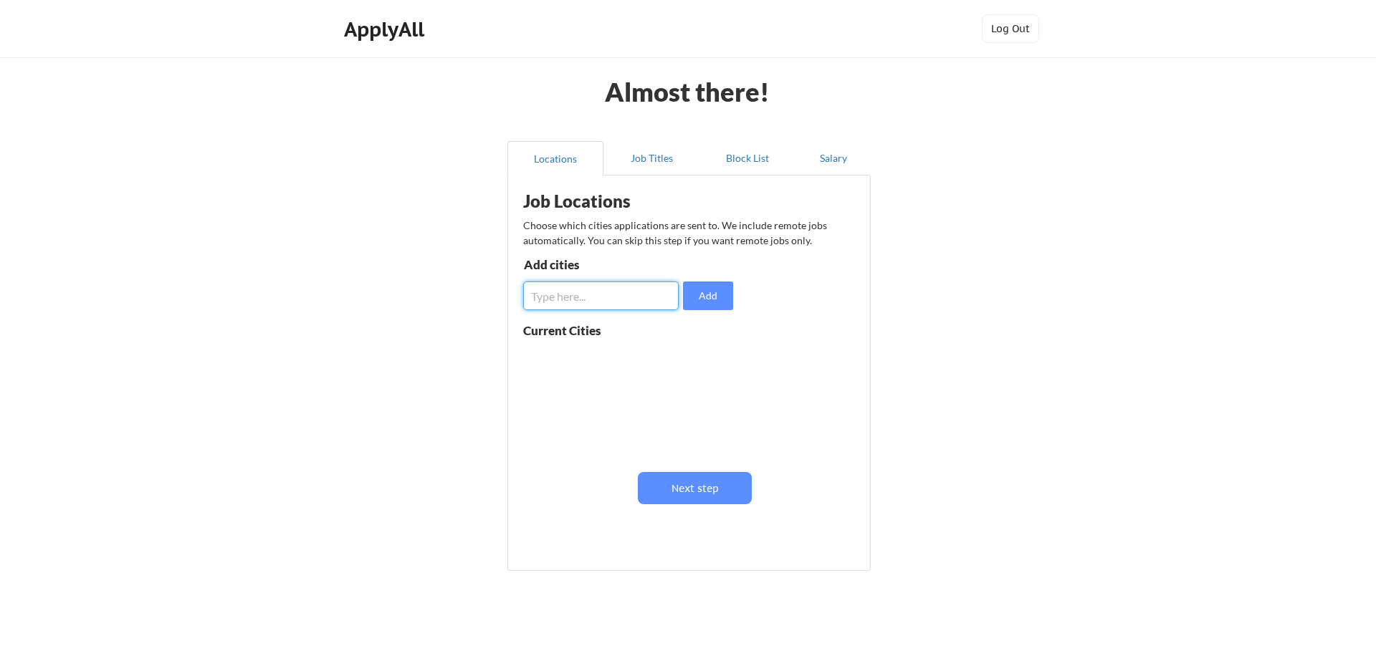
click at [634, 298] on input "input" at bounding box center [601, 296] width 156 height 29
type input "Tulsa"
click at [721, 300] on button "Add" at bounding box center [708, 296] width 50 height 29
click at [655, 161] on button "Job Titles" at bounding box center [651, 158] width 96 height 34
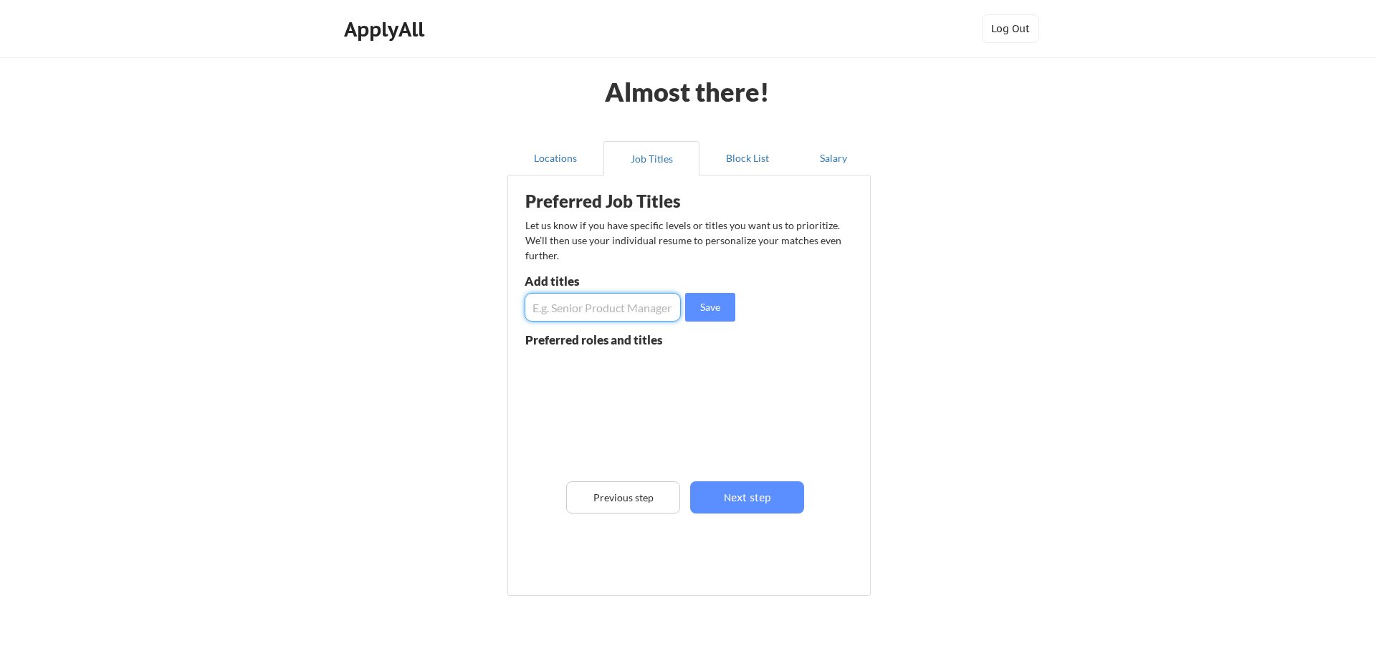
click at [599, 312] on input "input" at bounding box center [603, 307] width 156 height 29
type input "Audio Engineer"
click at [712, 308] on button "Save" at bounding box center [710, 307] width 50 height 29
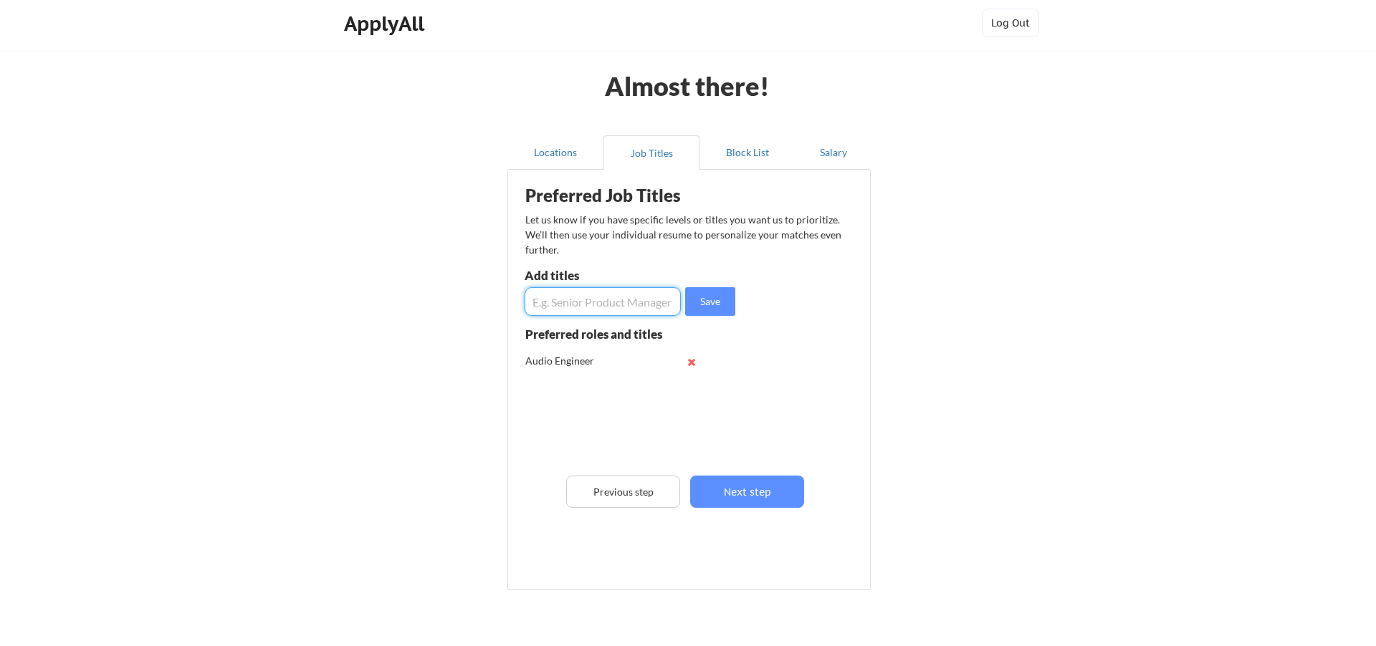
click at [568, 305] on input "input" at bounding box center [603, 301] width 156 height 29
type input "Asset Manager"
click at [715, 314] on button "Save" at bounding box center [710, 301] width 50 height 29
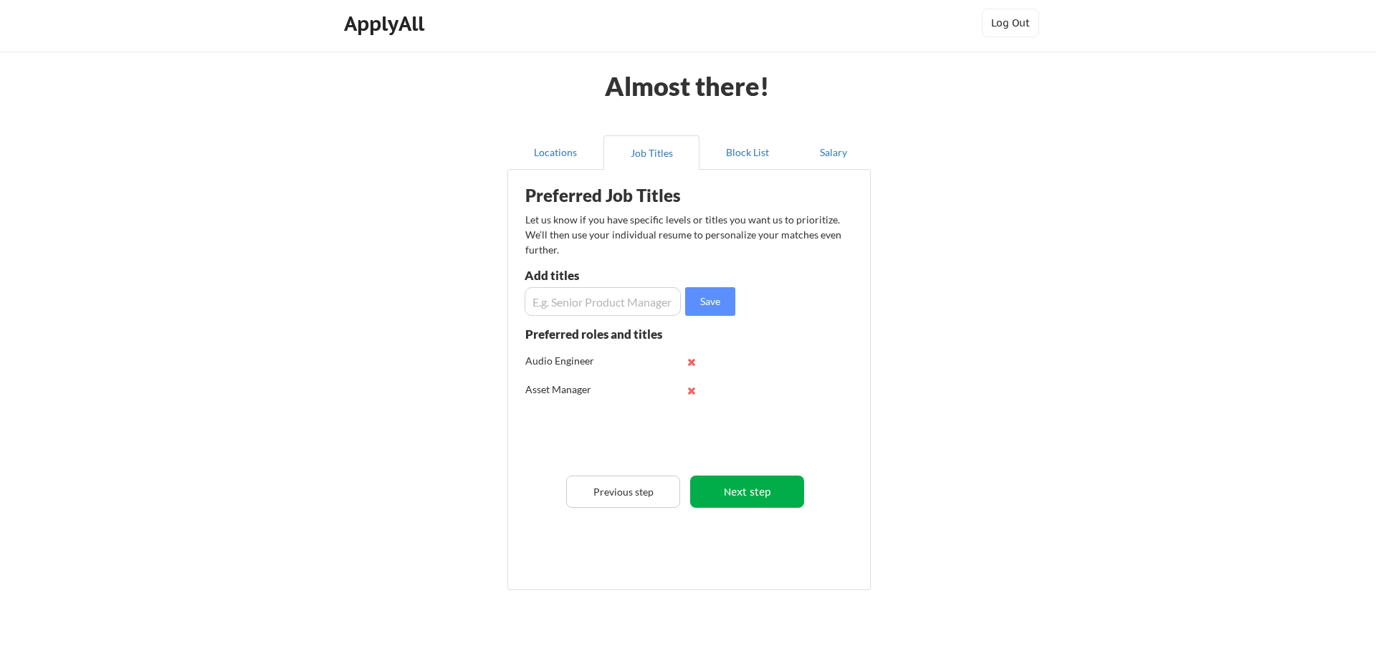
click at [757, 487] on button "Next step" at bounding box center [747, 492] width 114 height 32
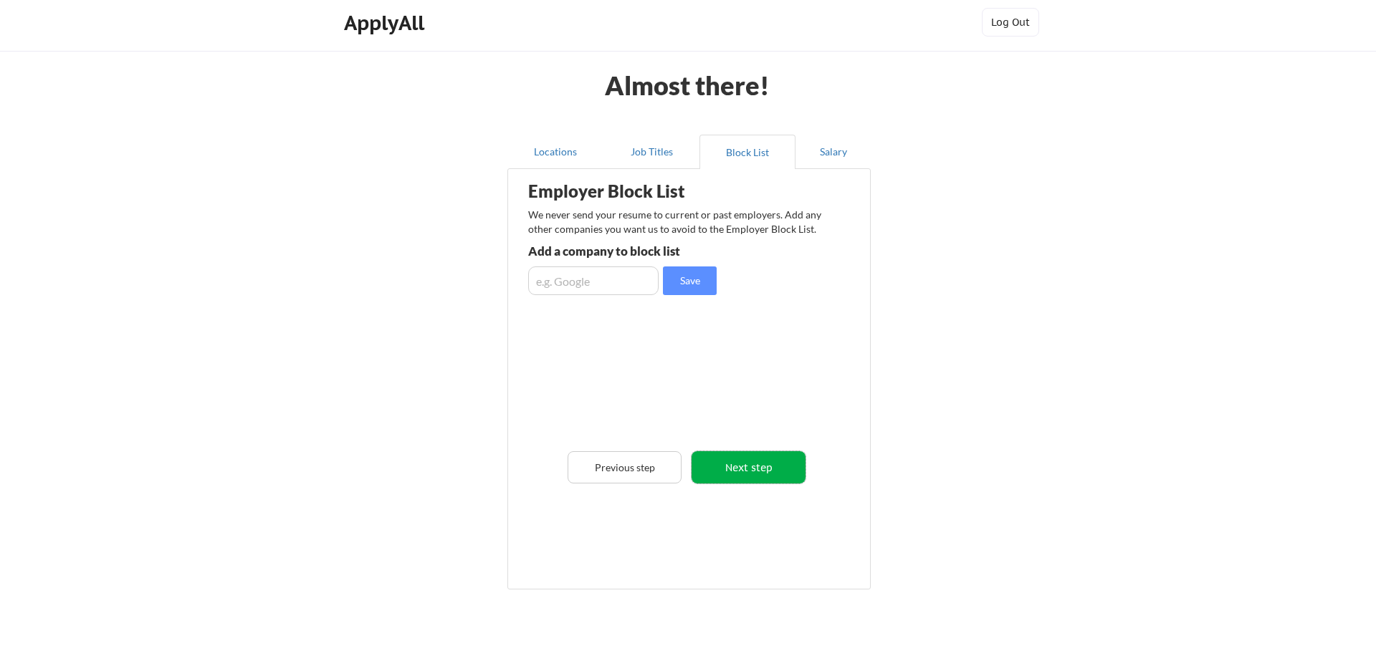
scroll to position [7, 0]
click at [764, 464] on button "Next step" at bounding box center [749, 467] width 114 height 32
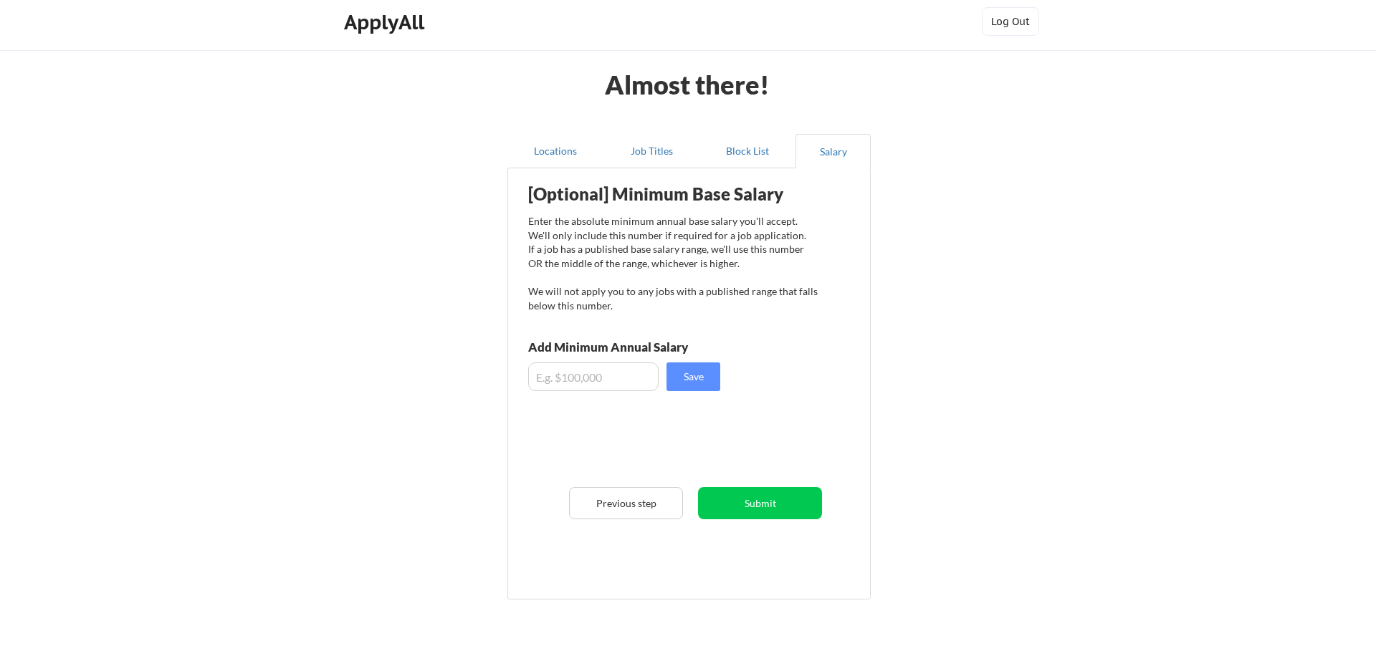
click at [592, 381] on input "input" at bounding box center [593, 377] width 130 height 29
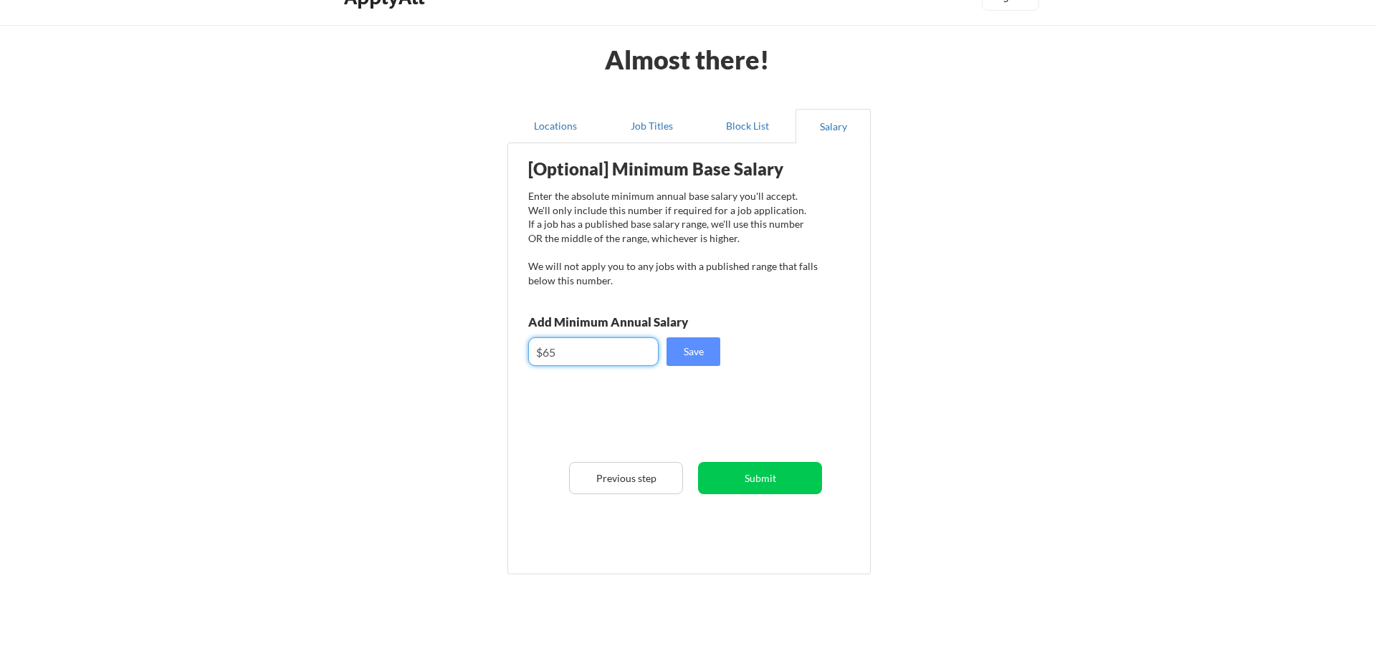
scroll to position [30, 0]
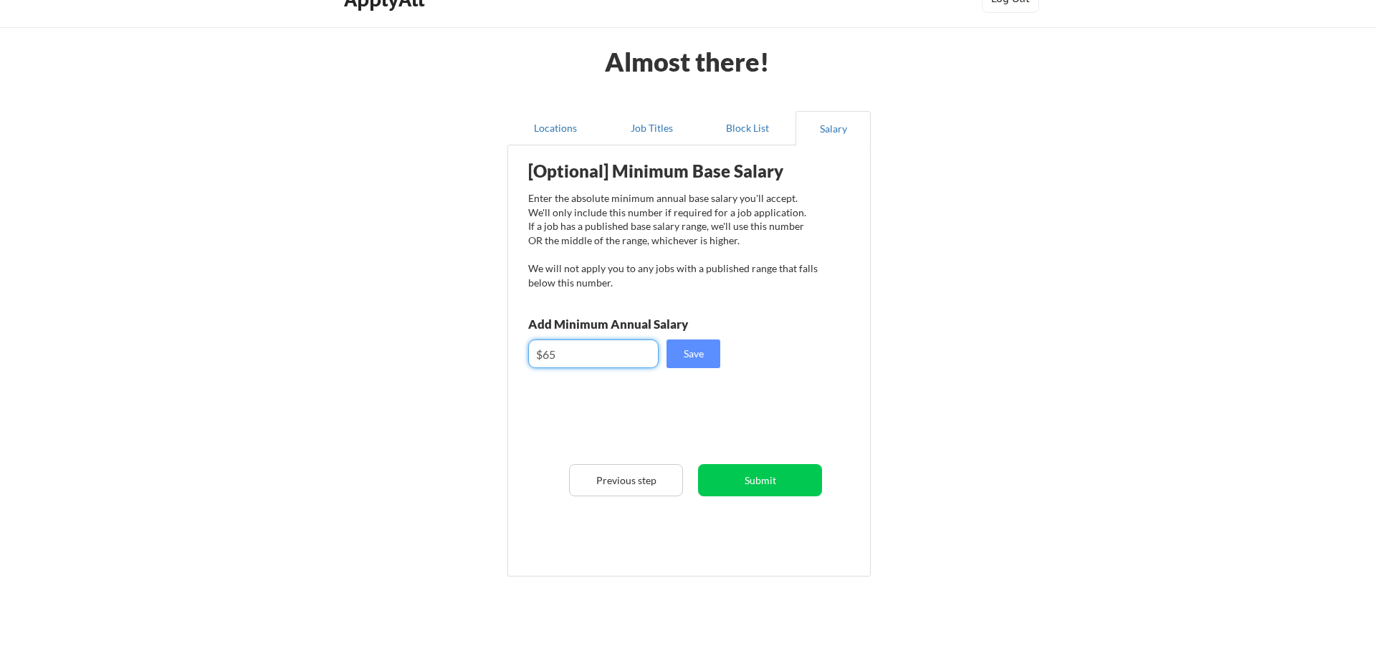
click at [614, 352] on input "input" at bounding box center [593, 354] width 130 height 29
type input "$65,000"
drag, startPoint x: 695, startPoint y: 347, endPoint x: 697, endPoint y: 356, distance: 9.6
click at [695, 347] on button "Save" at bounding box center [694, 354] width 54 height 29
click at [752, 473] on button "Submit" at bounding box center [760, 480] width 124 height 32
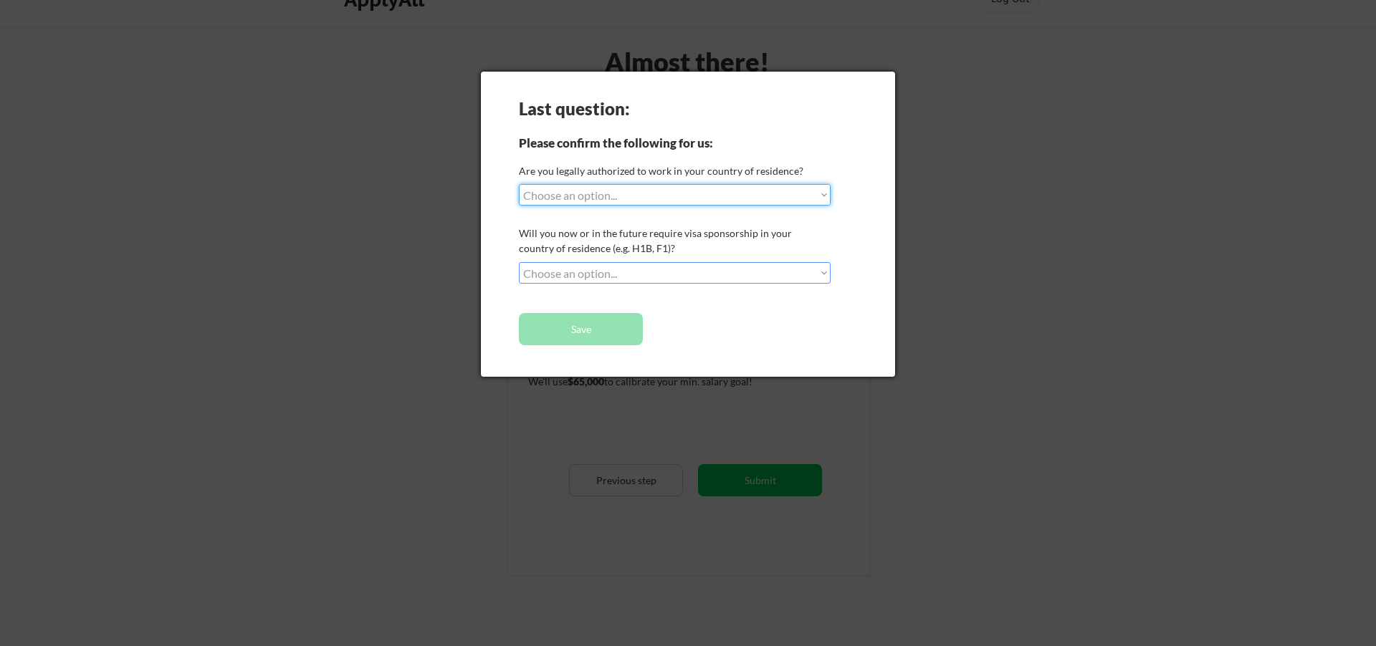
select select ""yes__i_am_a_us_citizen""
select select ""no__i_will_not_need_sponsorship""
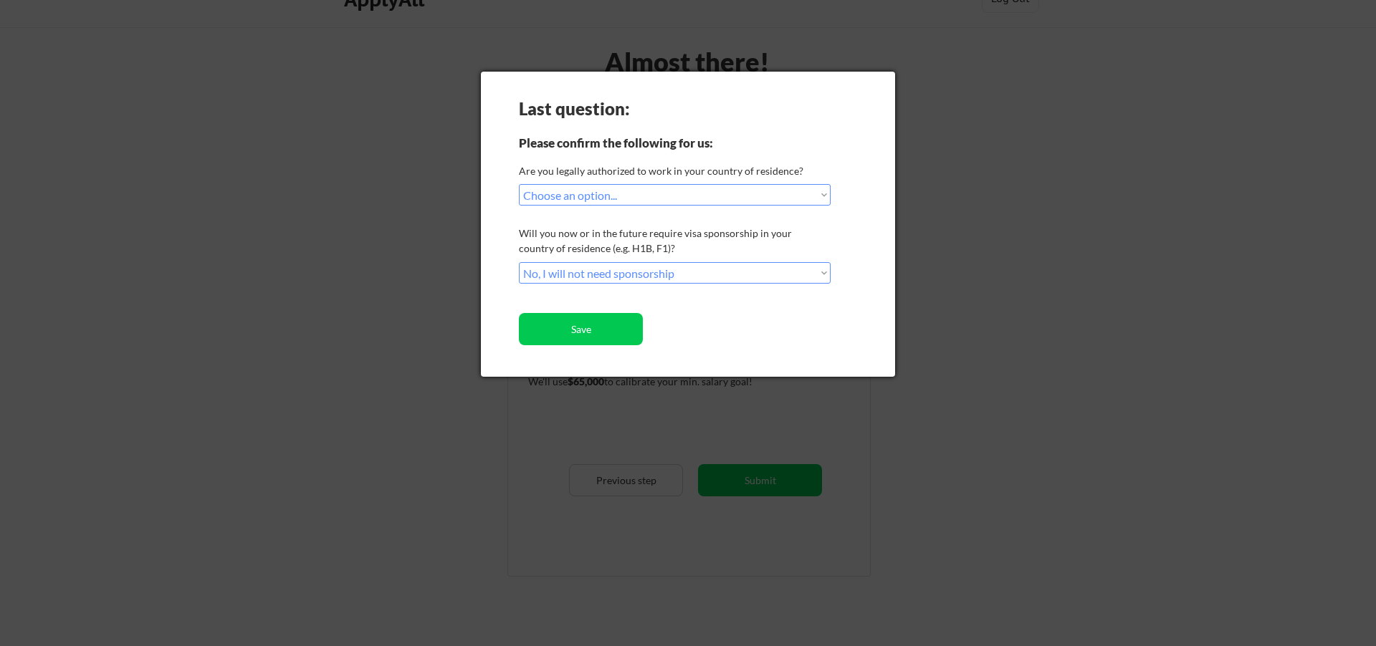
click at [950, 241] on div at bounding box center [688, 323] width 1376 height 646
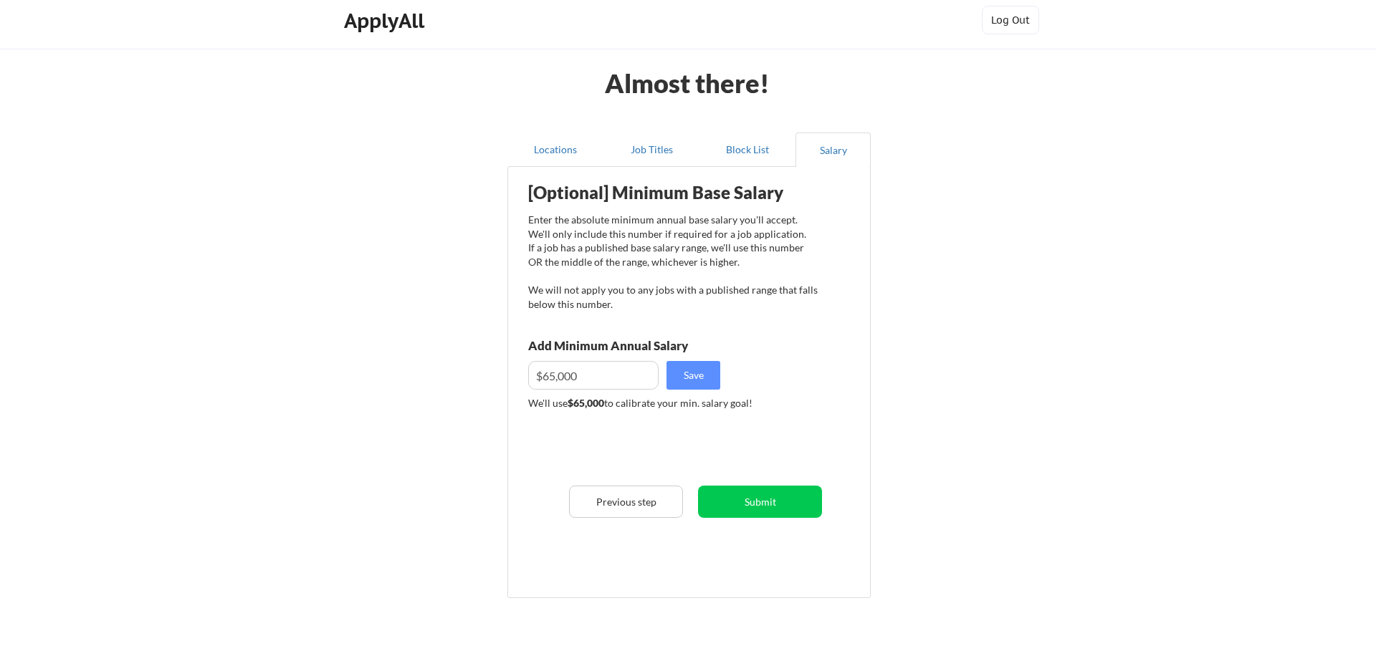
scroll to position [9, 0]
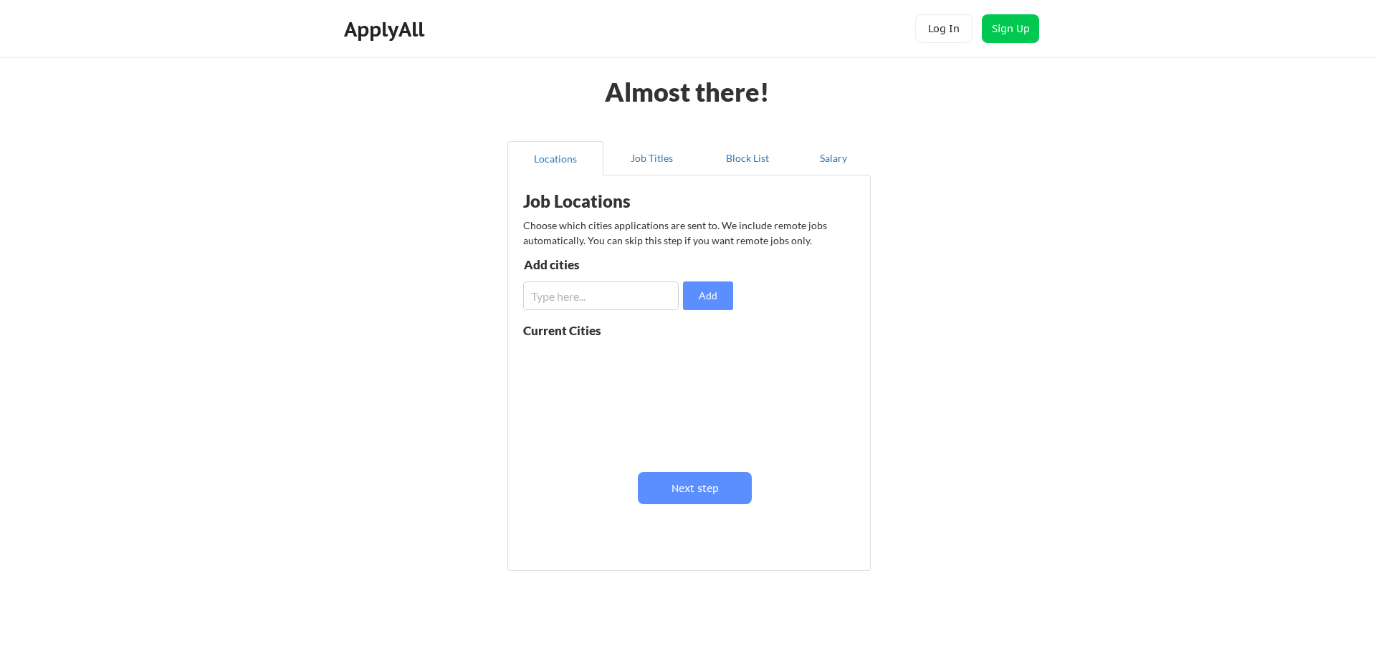
scroll to position [9, 0]
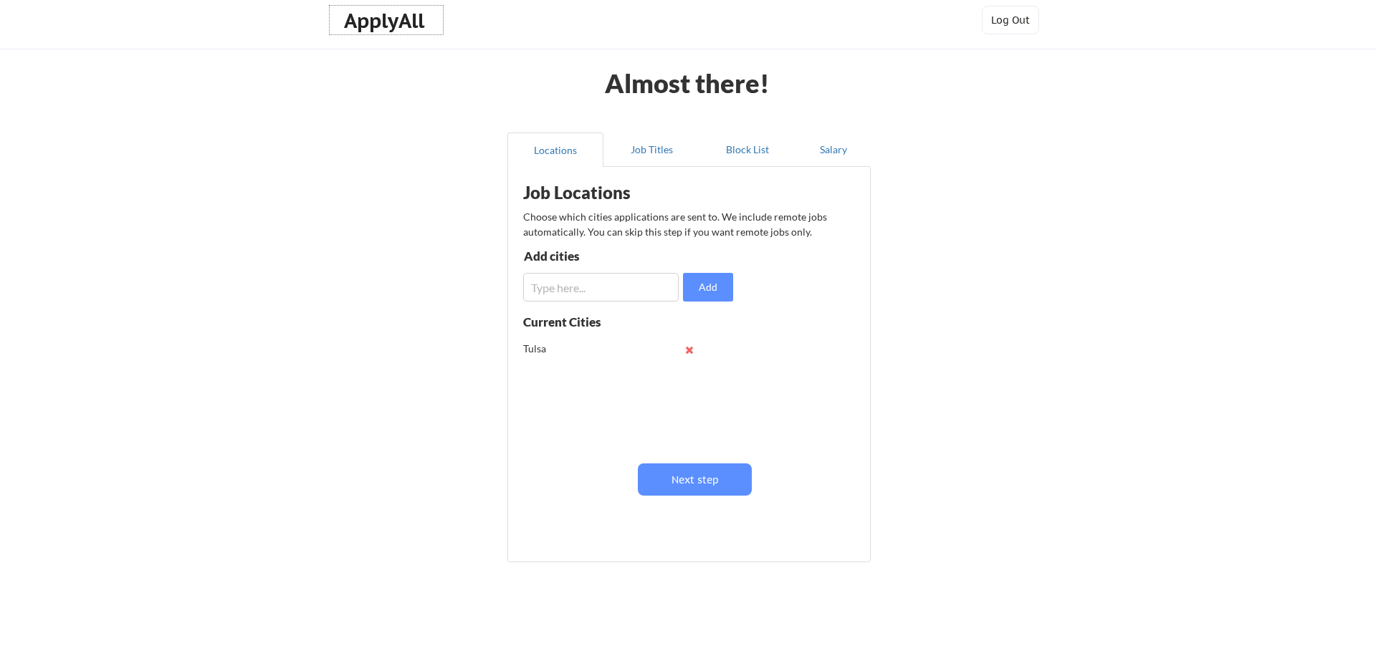
click at [413, 23] on div "ApplyAll" at bounding box center [386, 21] width 85 height 24
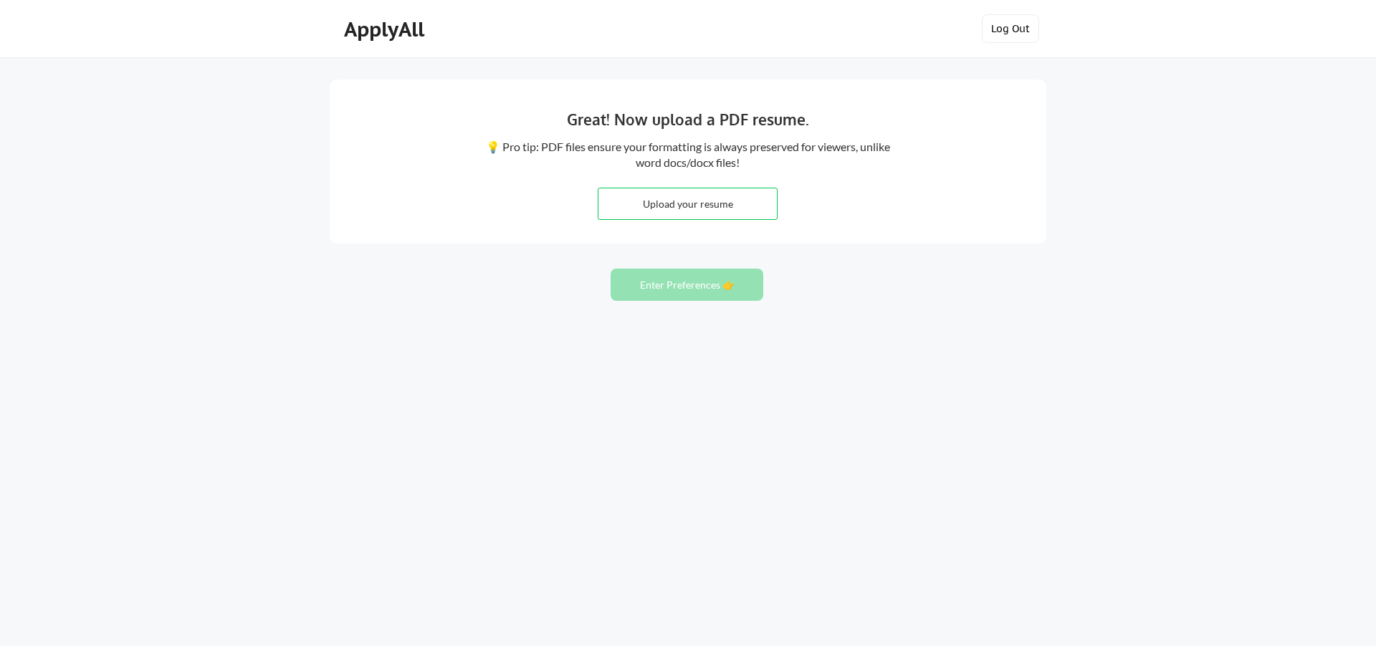
click at [1012, 35] on button "Log Out" at bounding box center [1010, 28] width 57 height 29
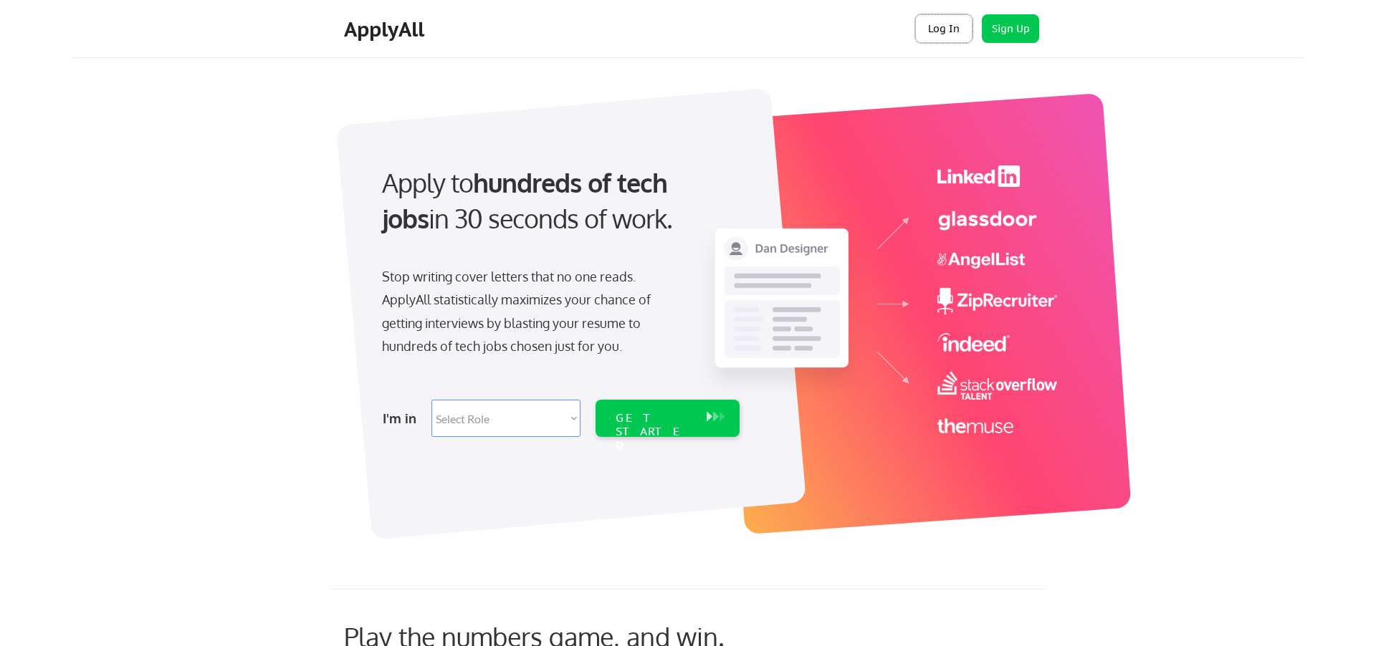
click at [958, 36] on button "Log In" at bounding box center [943, 28] width 57 height 29
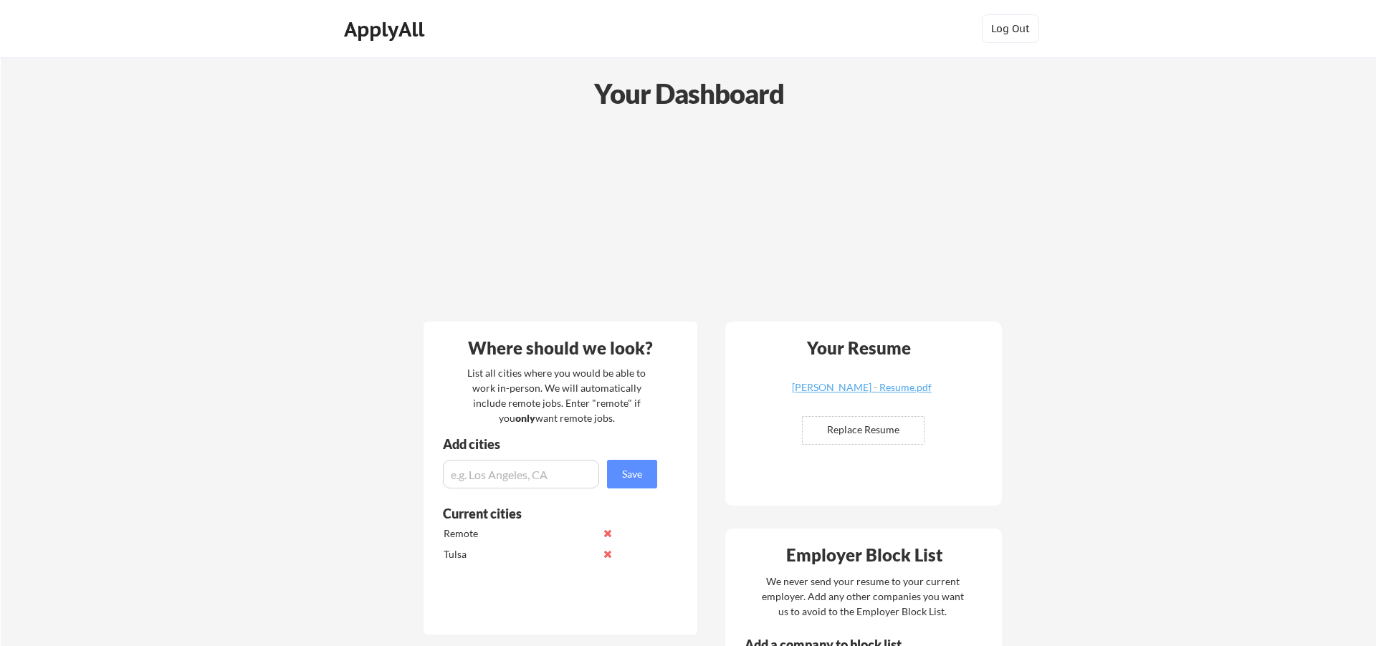
click at [646, 218] on div at bounding box center [709, 218] width 578 height 187
